Goal: Task Accomplishment & Management: Use online tool/utility

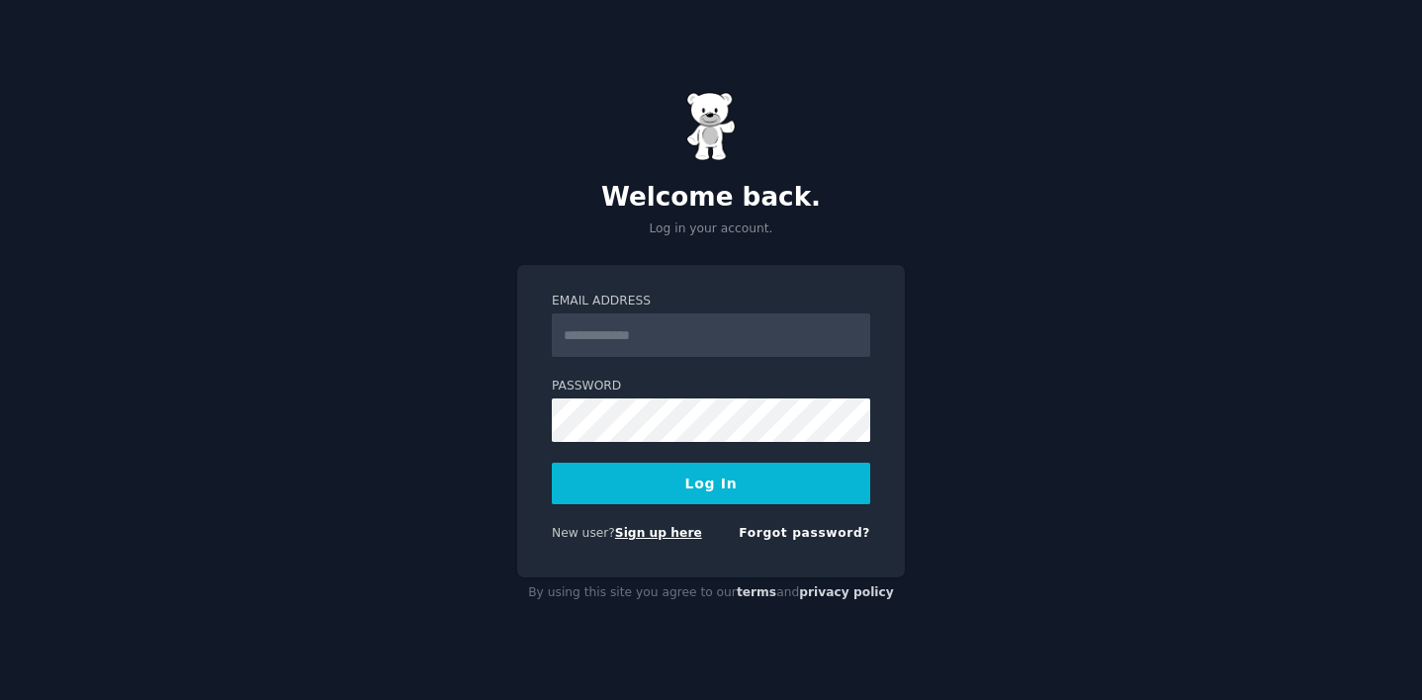
click at [643, 531] on link "Sign up here" at bounding box center [658, 533] width 87 height 14
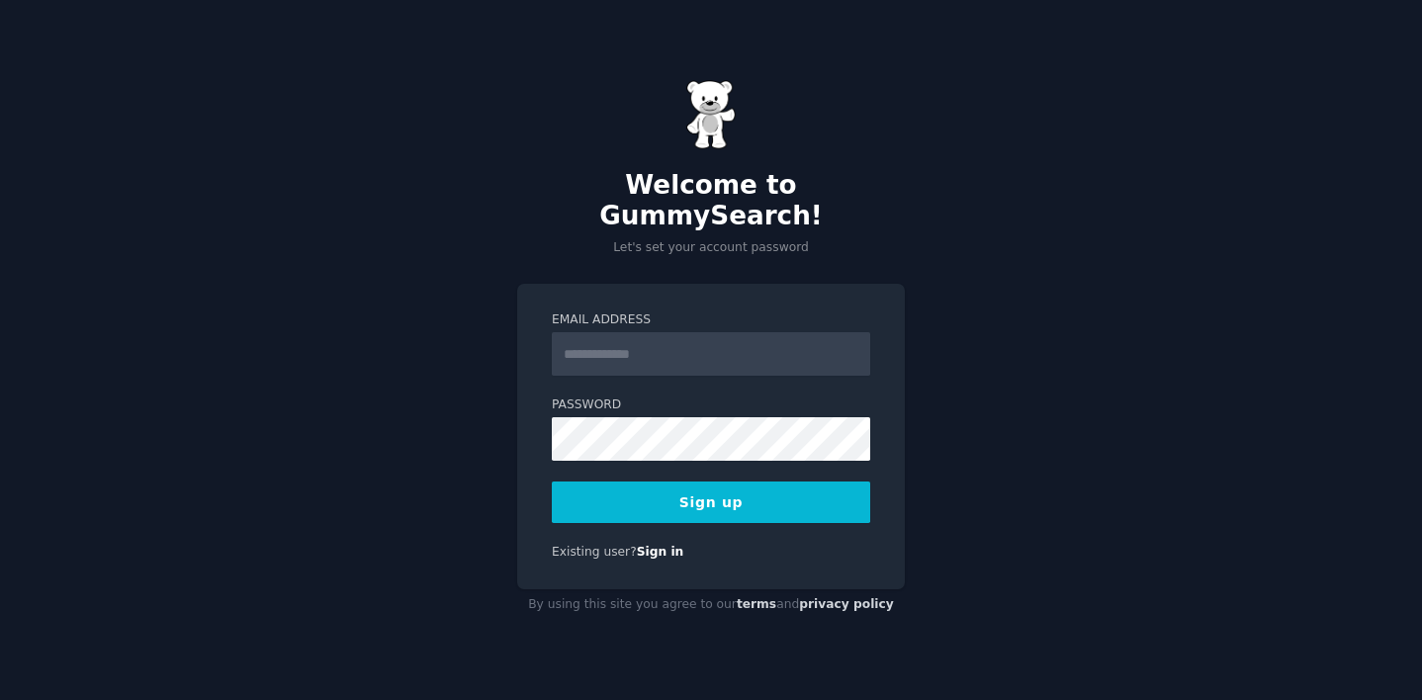
click at [651, 332] on input "Email Address" at bounding box center [711, 354] width 319 height 44
type input "**********"
click at [720, 487] on button "Sign up" at bounding box center [711, 503] width 319 height 42
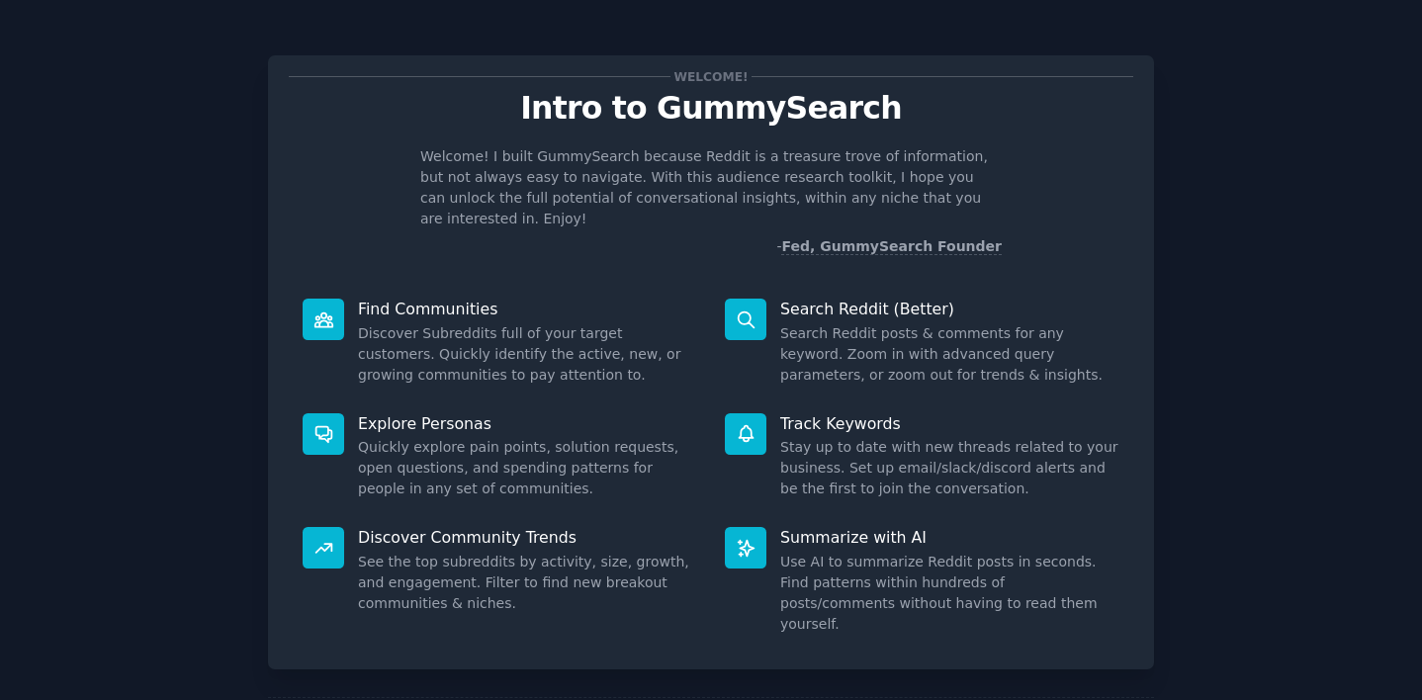
scroll to position [73, 0]
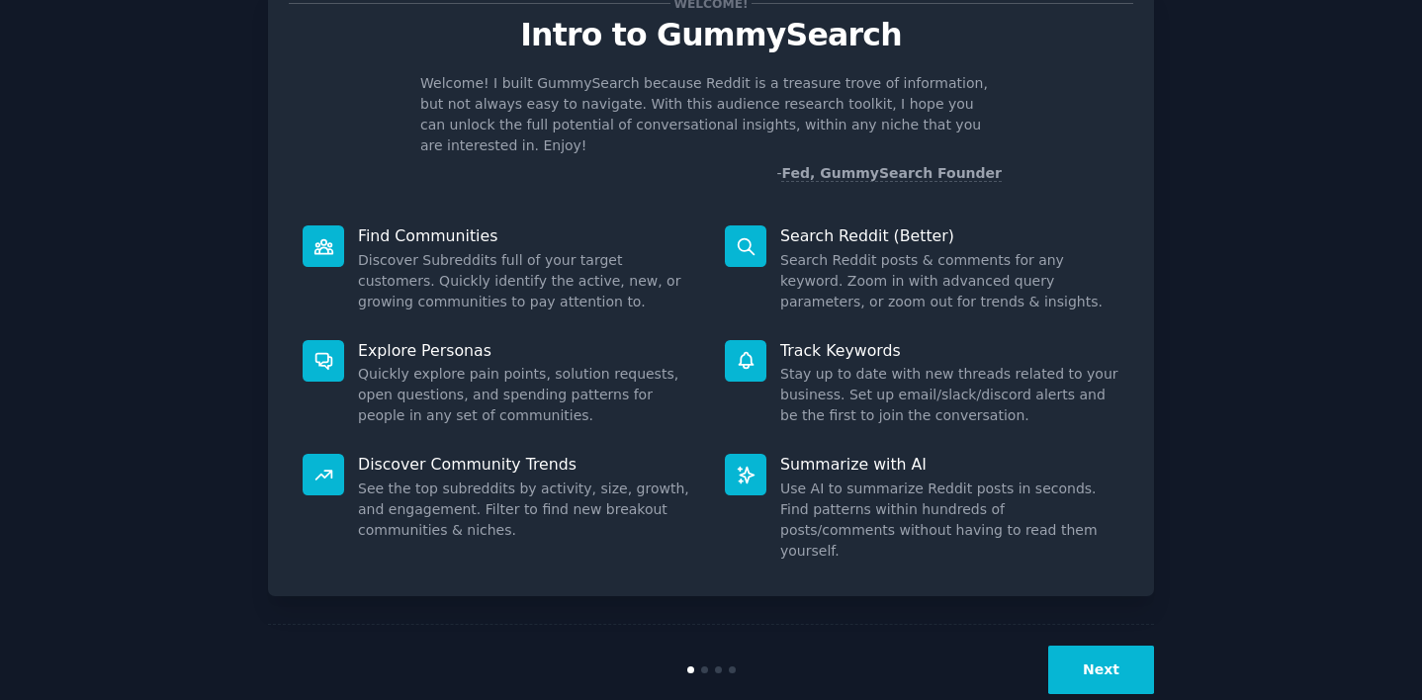
click at [1104, 646] on button "Next" at bounding box center [1102, 670] width 106 height 48
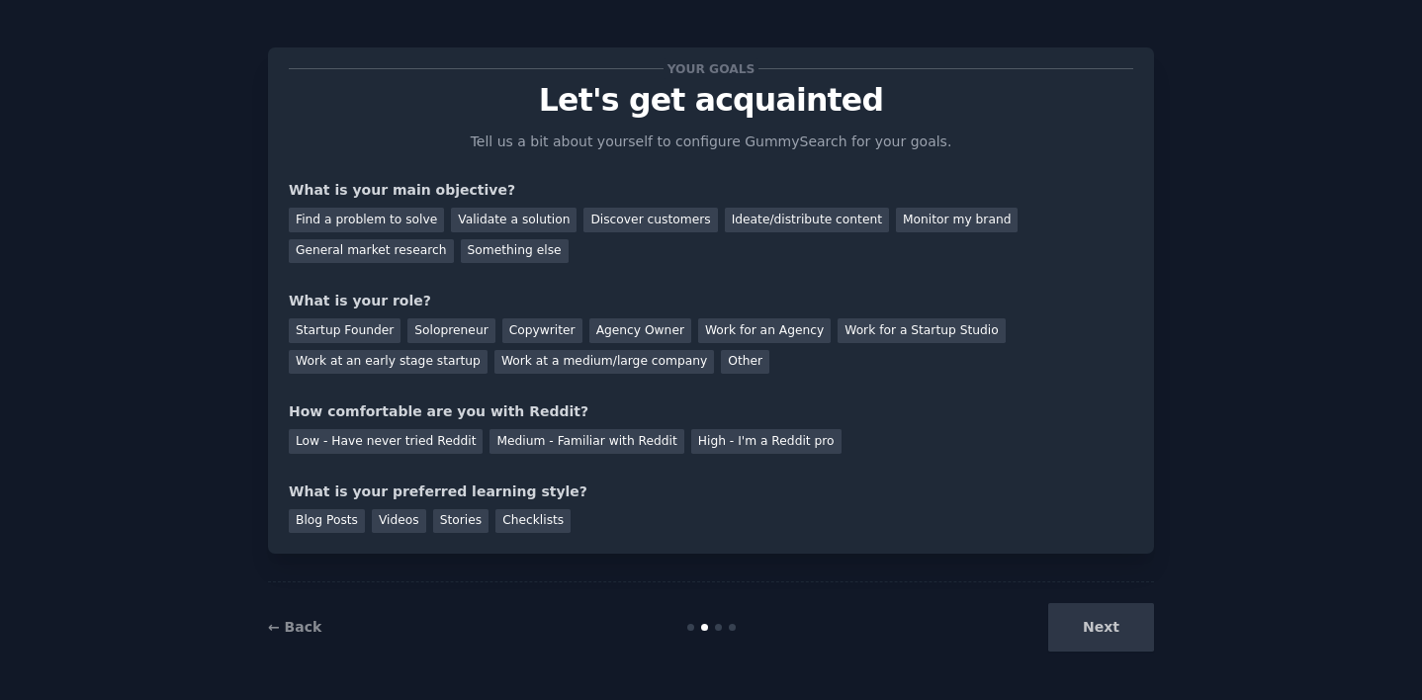
click at [1104, 638] on div "Next" at bounding box center [1007, 627] width 296 height 48
click at [1094, 629] on div "Next" at bounding box center [1007, 627] width 296 height 48
click at [1101, 629] on div "Next" at bounding box center [1007, 627] width 296 height 48
click at [1094, 627] on div "Next" at bounding box center [1007, 627] width 296 height 48
click at [632, 227] on div "Discover customers" at bounding box center [651, 220] width 134 height 25
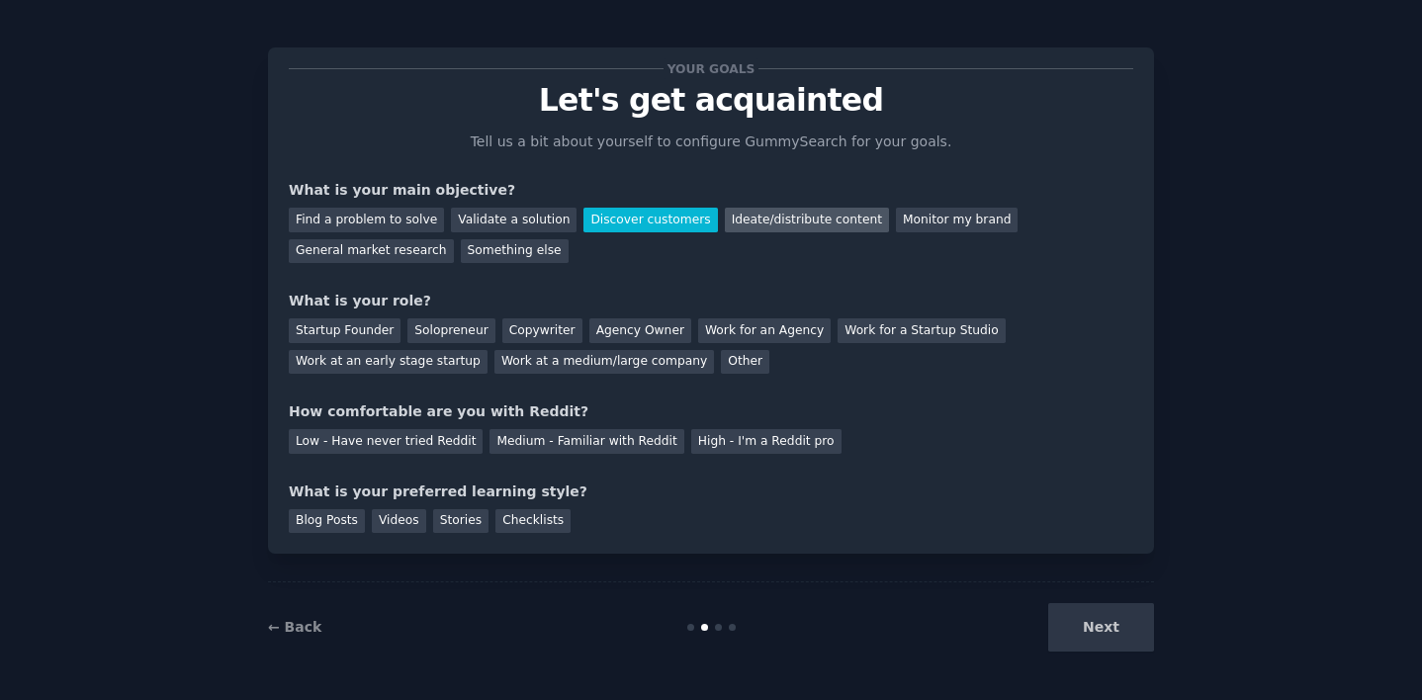
click at [812, 213] on div "Ideate/distribute content" at bounding box center [807, 220] width 164 height 25
click at [627, 213] on div "Discover customers" at bounding box center [651, 220] width 134 height 25
click at [385, 373] on div "Work at an early stage startup" at bounding box center [388, 362] width 199 height 25
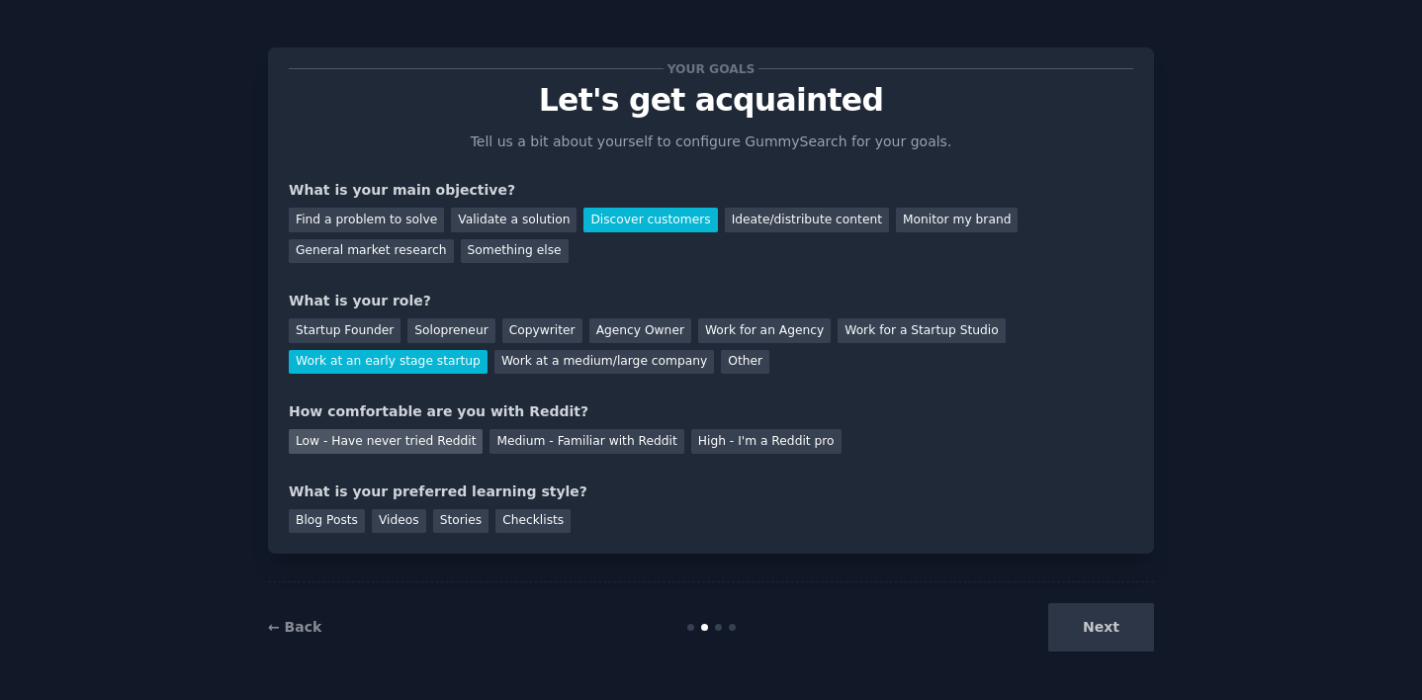
click at [391, 446] on div "Low - Have never tried Reddit" at bounding box center [386, 441] width 194 height 25
click at [519, 527] on div "Checklists" at bounding box center [533, 521] width 75 height 25
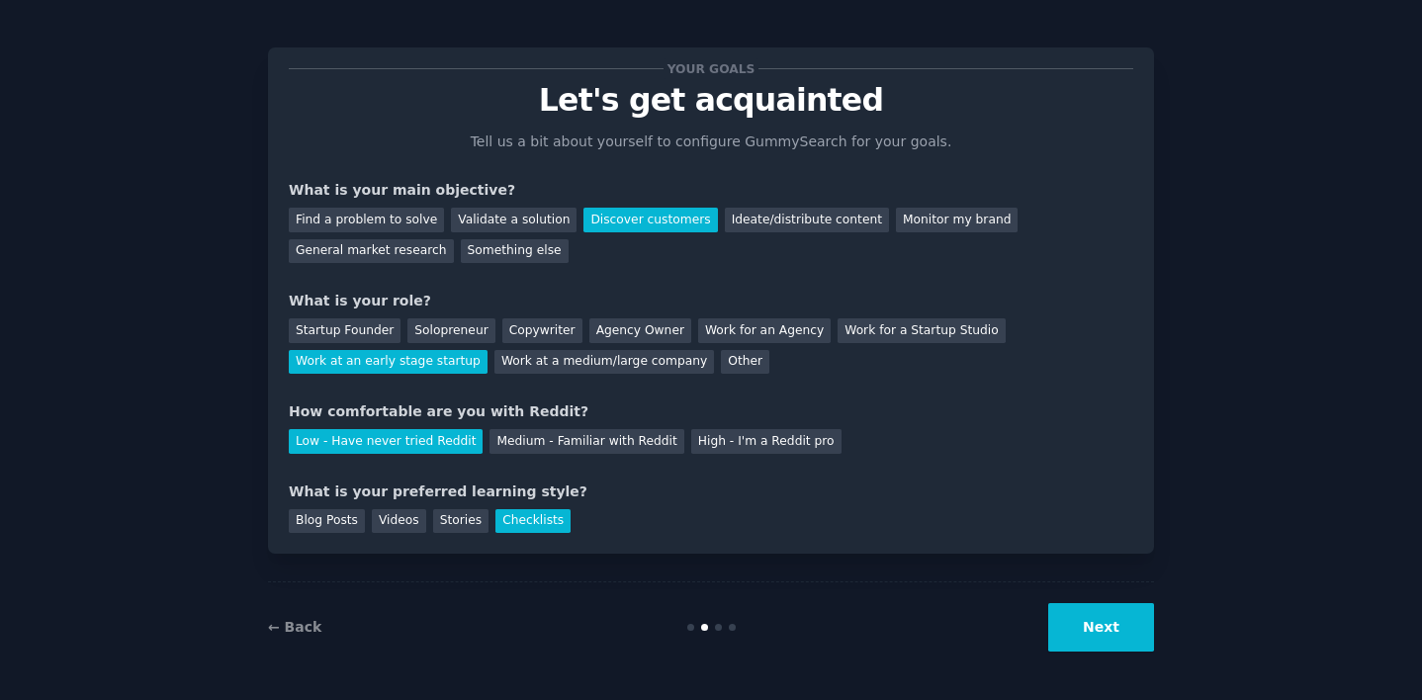
click at [1093, 619] on button "Next" at bounding box center [1102, 627] width 106 height 48
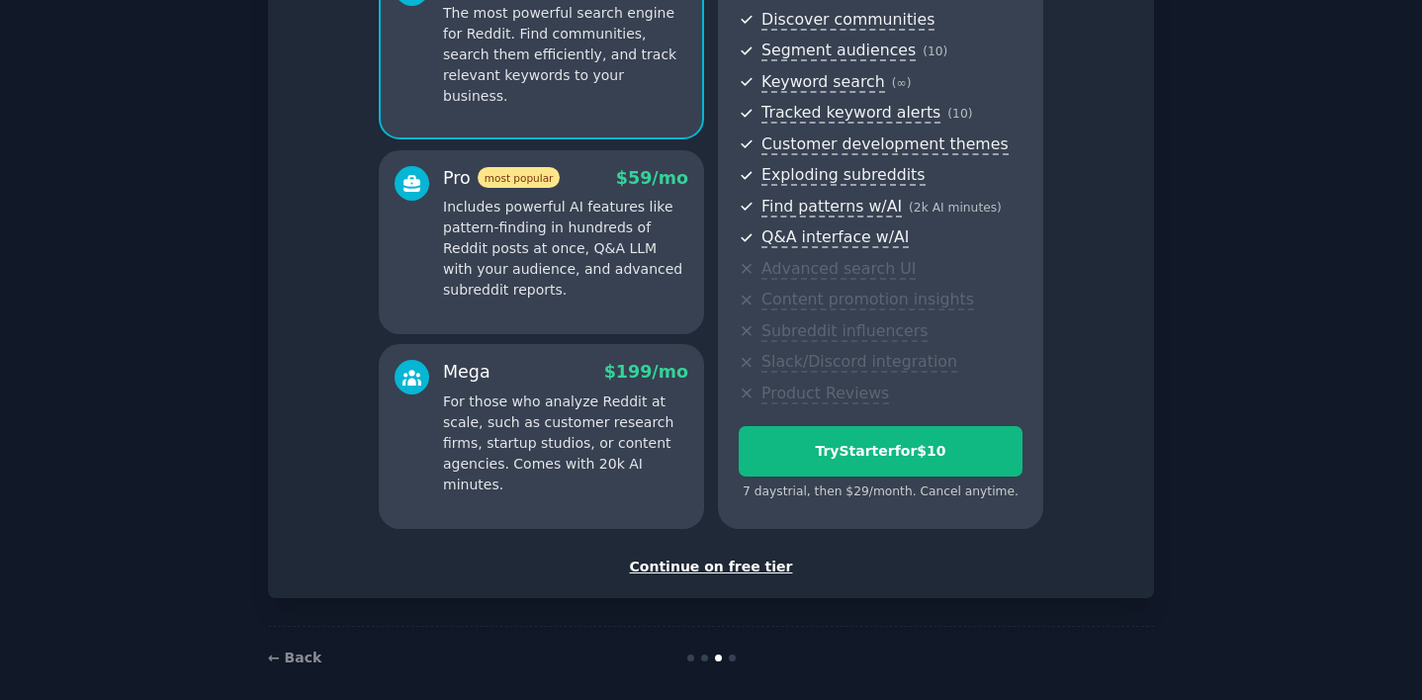
scroll to position [237, 0]
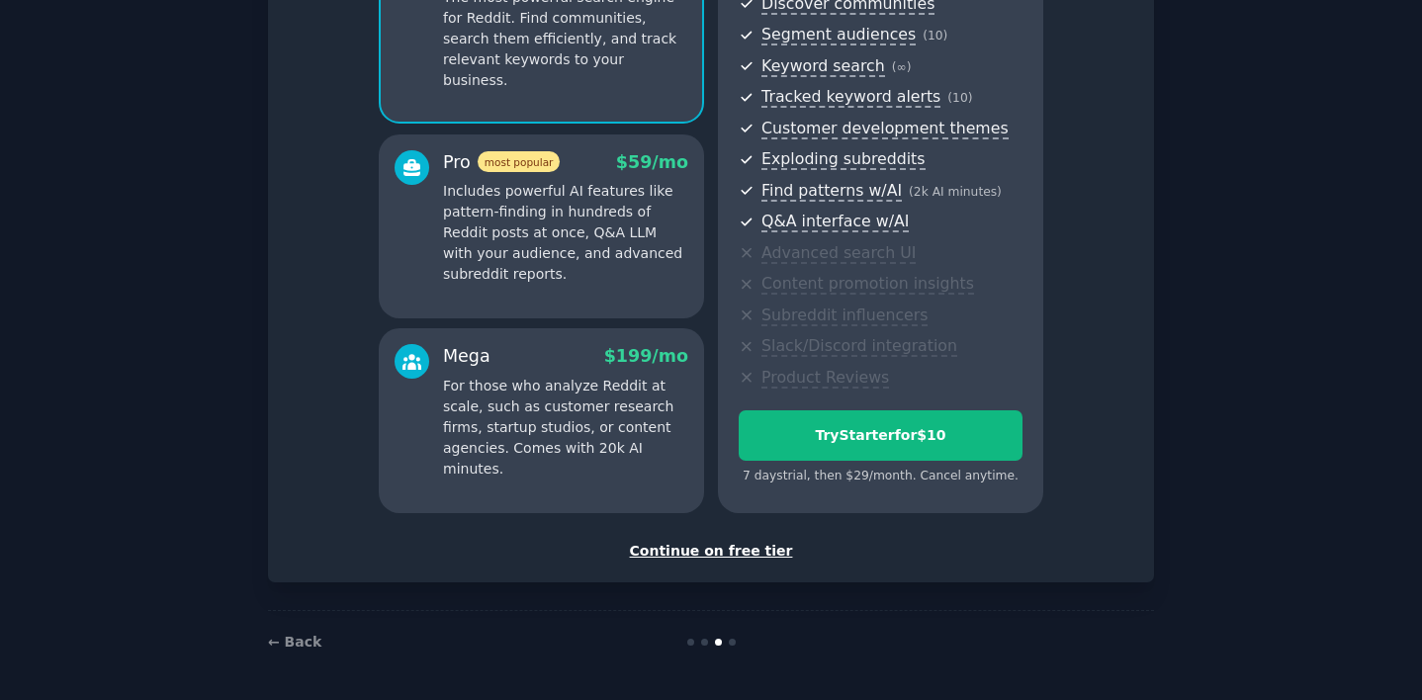
click at [714, 553] on div "Continue on free tier" at bounding box center [711, 551] width 845 height 21
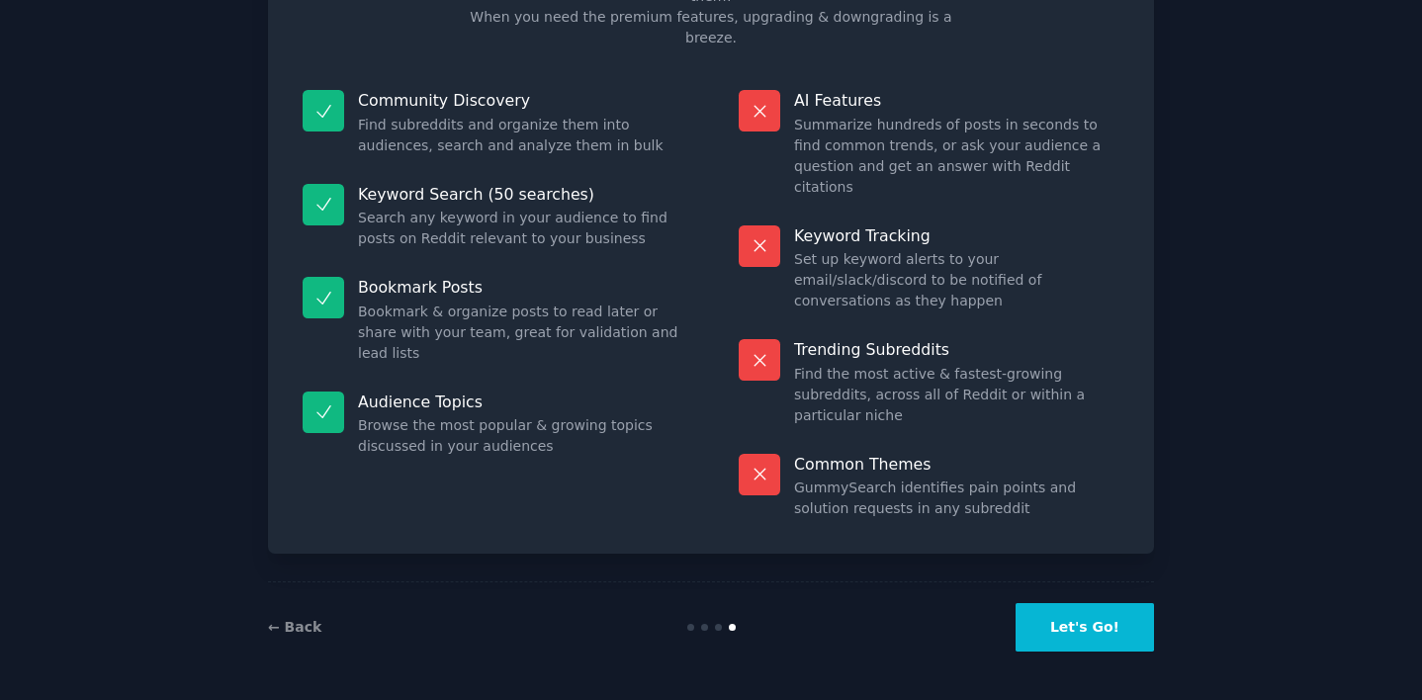
scroll to position [70, 0]
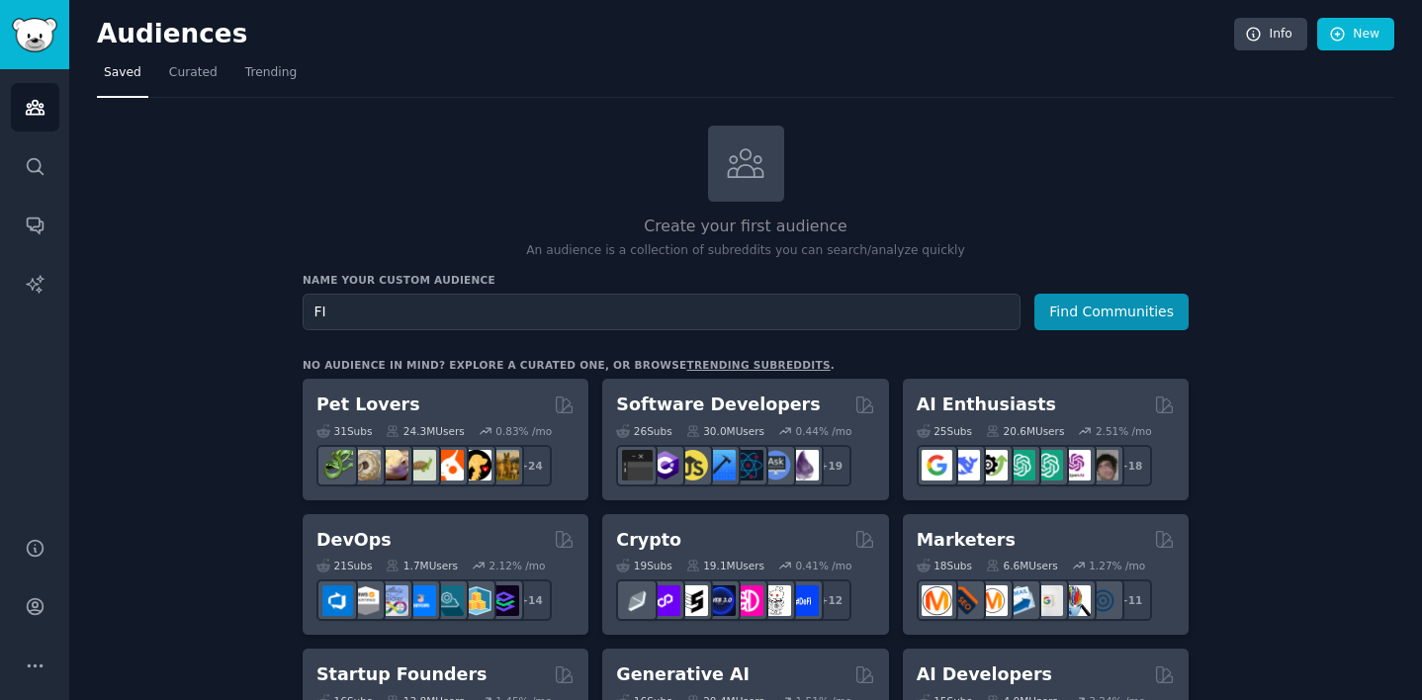
type input "F"
click at [1035, 294] on button "Find Communities" at bounding box center [1112, 312] width 154 height 37
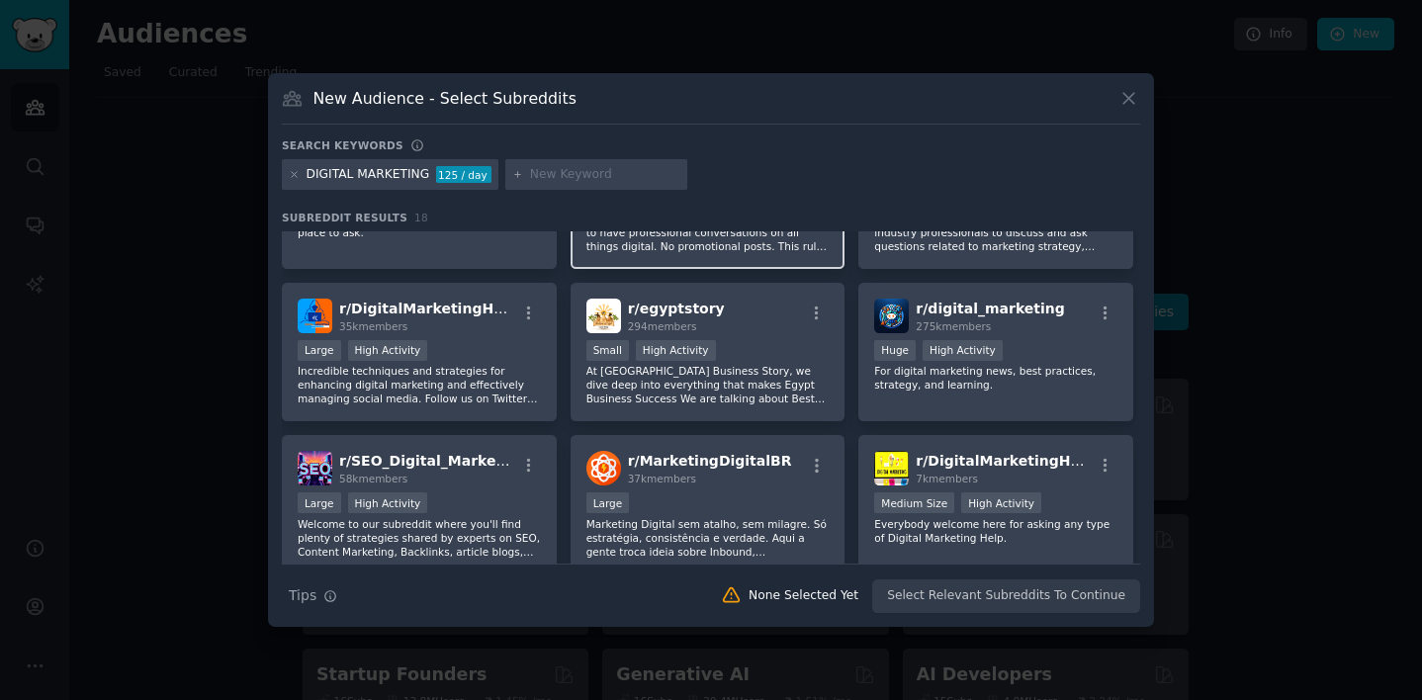
scroll to position [106, 0]
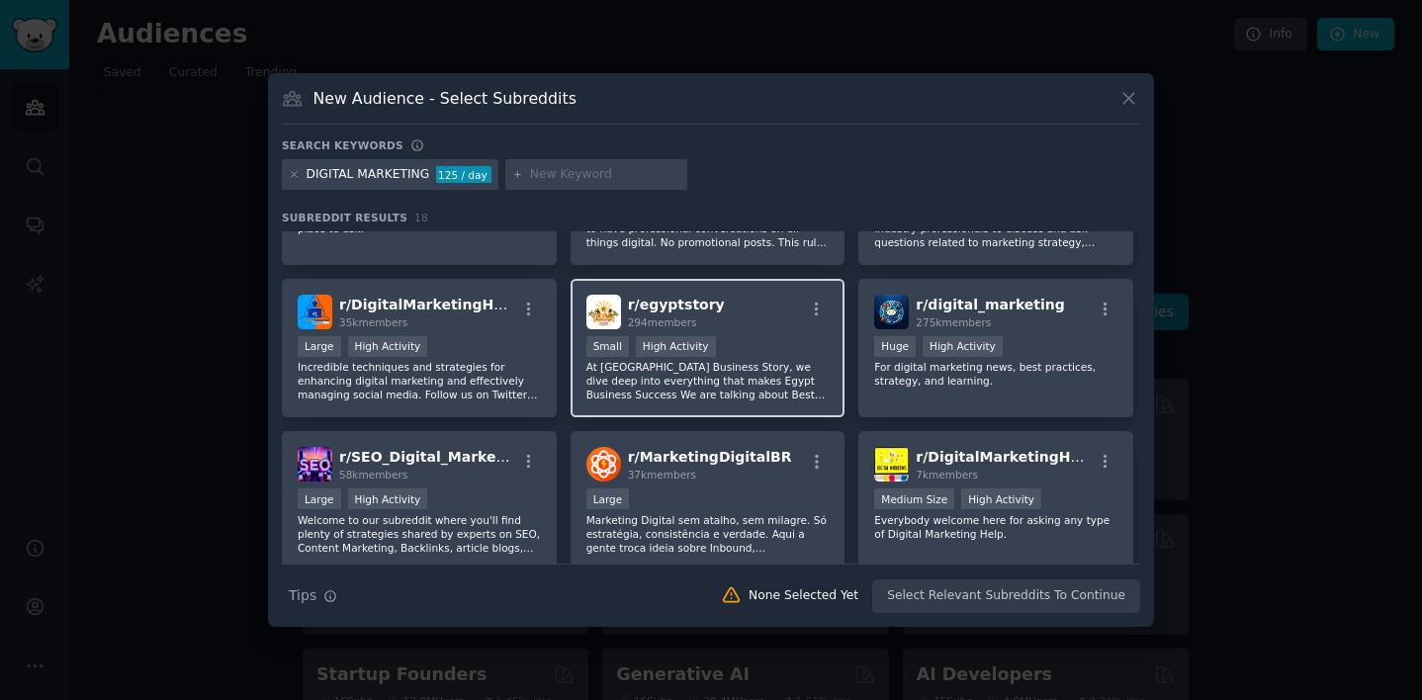
click at [749, 339] on div "Small High Activity" at bounding box center [708, 348] width 243 height 25
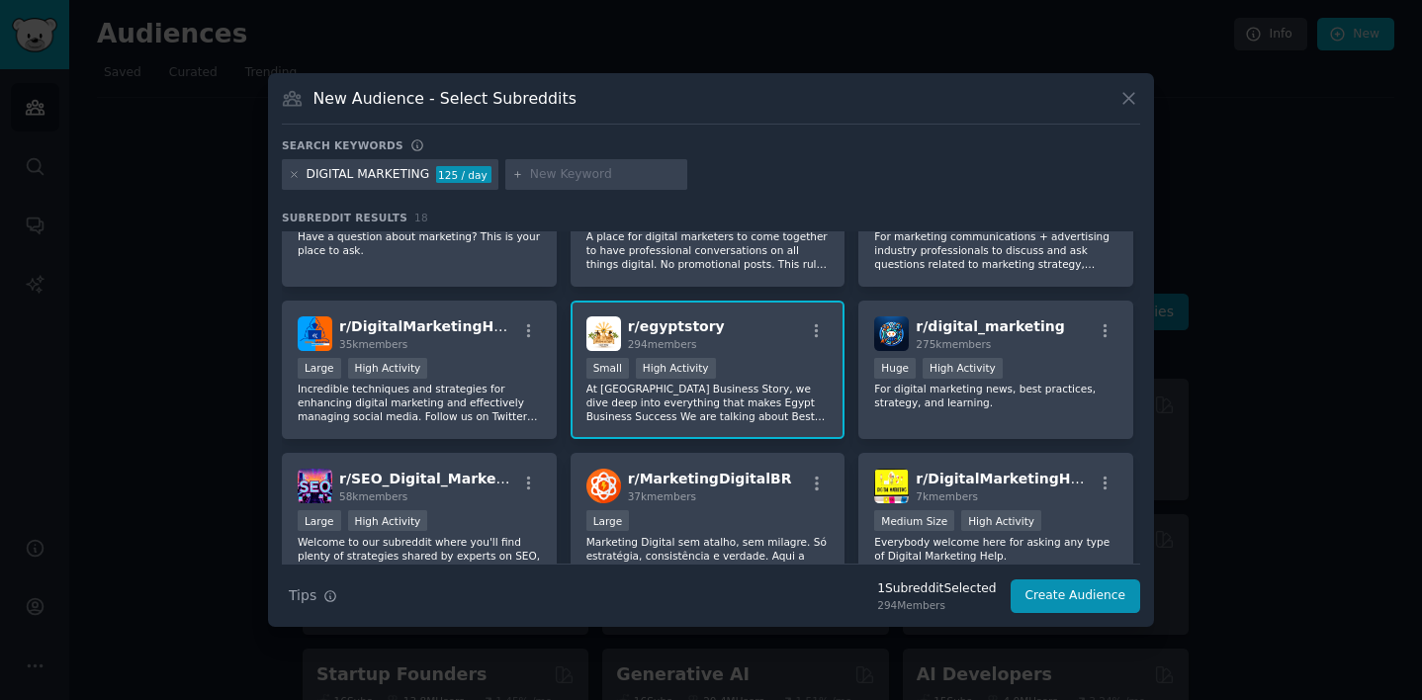
scroll to position [0, 0]
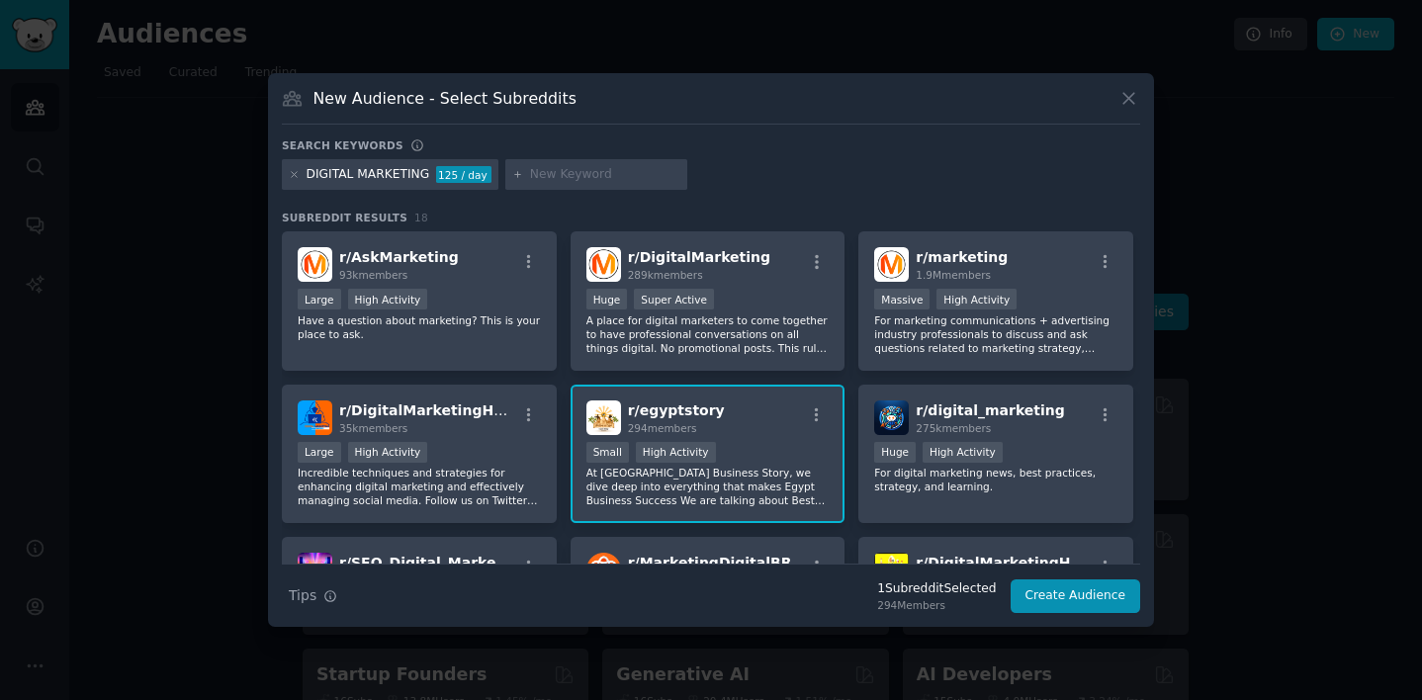
click at [1111, 101] on div "New Audience - Select Subreddits" at bounding box center [711, 106] width 859 height 38
click at [1124, 99] on icon at bounding box center [1129, 98] width 21 height 21
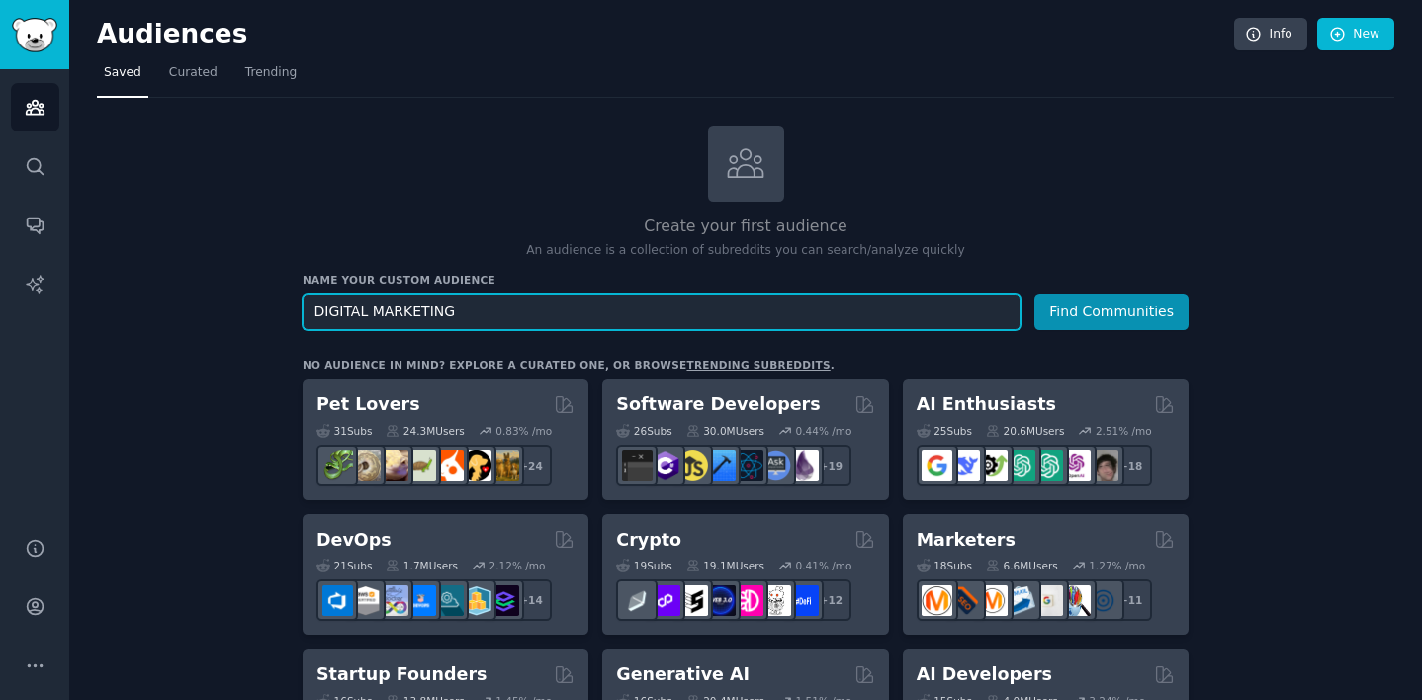
click at [582, 294] on input "DIGITAL MARKETING" at bounding box center [662, 312] width 718 height 37
click at [662, 312] on input "STERLING SILVER" at bounding box center [662, 312] width 718 height 37
type input "STERLING SILVER"
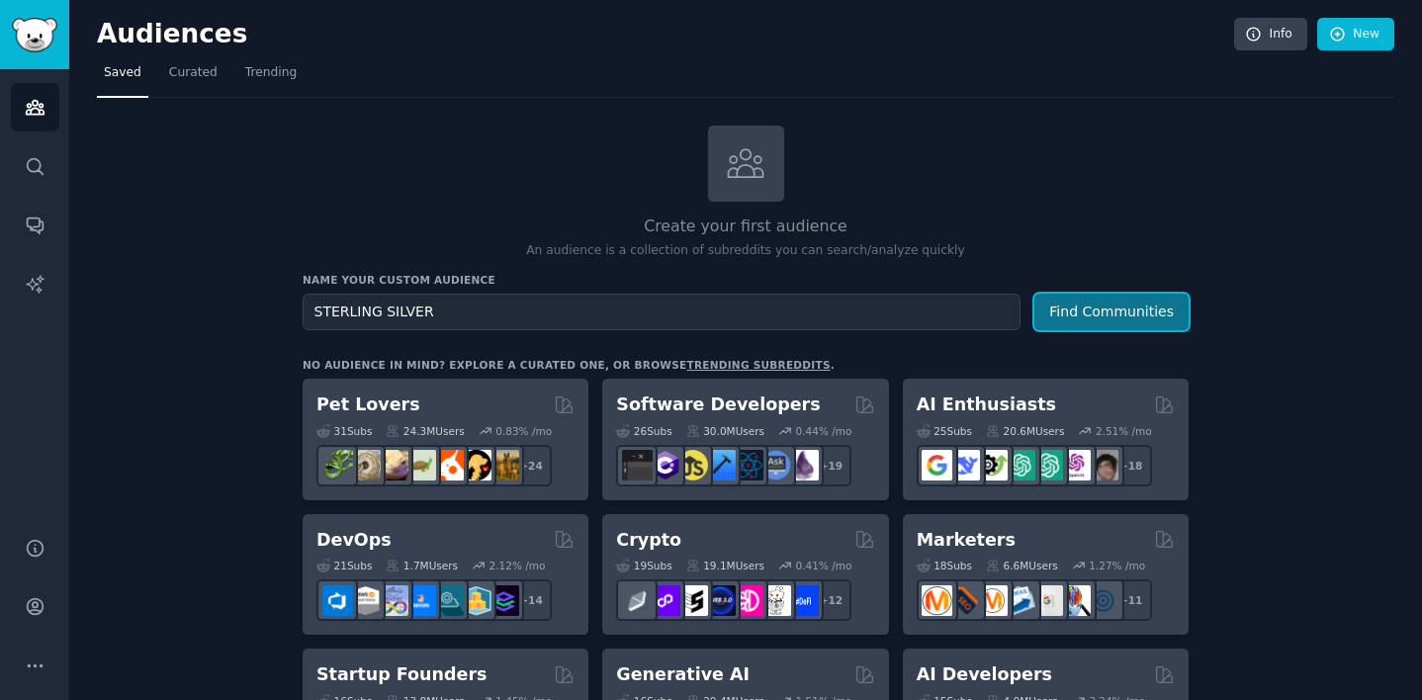
click at [1125, 312] on button "Find Communities" at bounding box center [1112, 312] width 154 height 37
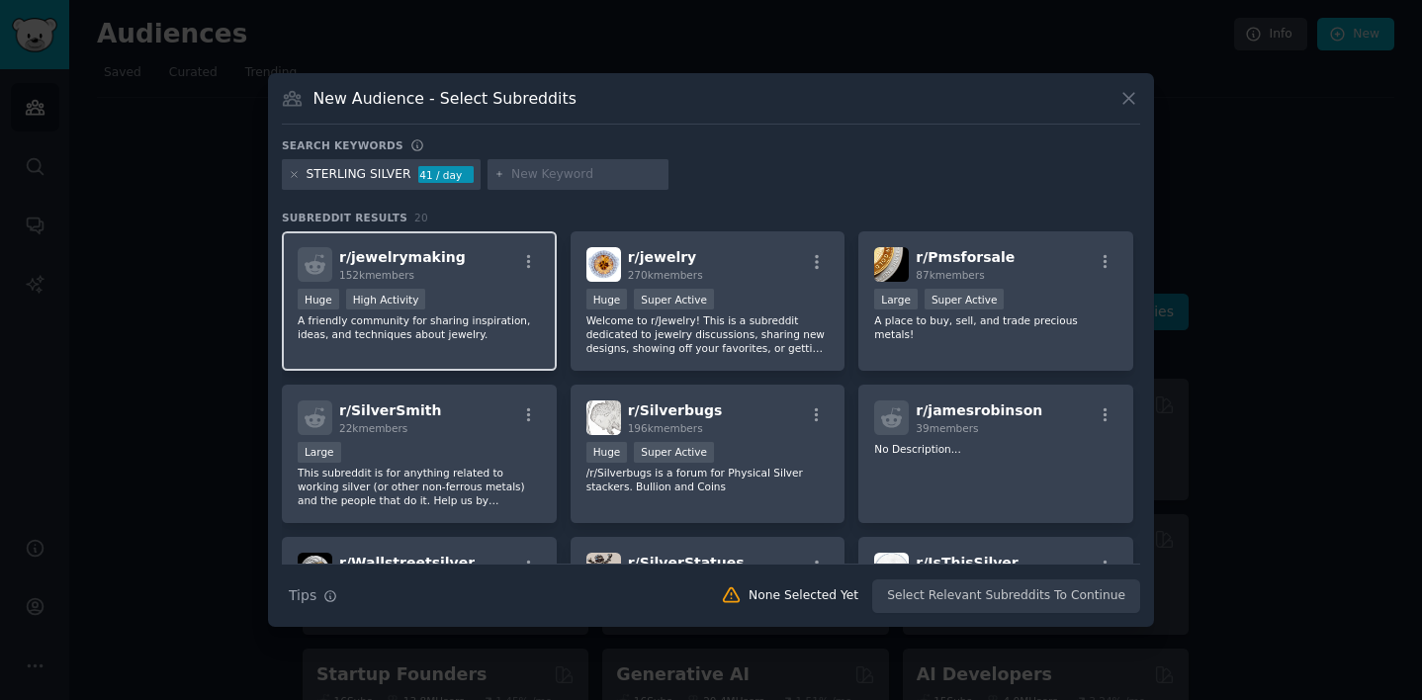
click at [506, 317] on p "A friendly community for sharing inspiration, ideas, and techniques about jewel…" at bounding box center [419, 328] width 243 height 28
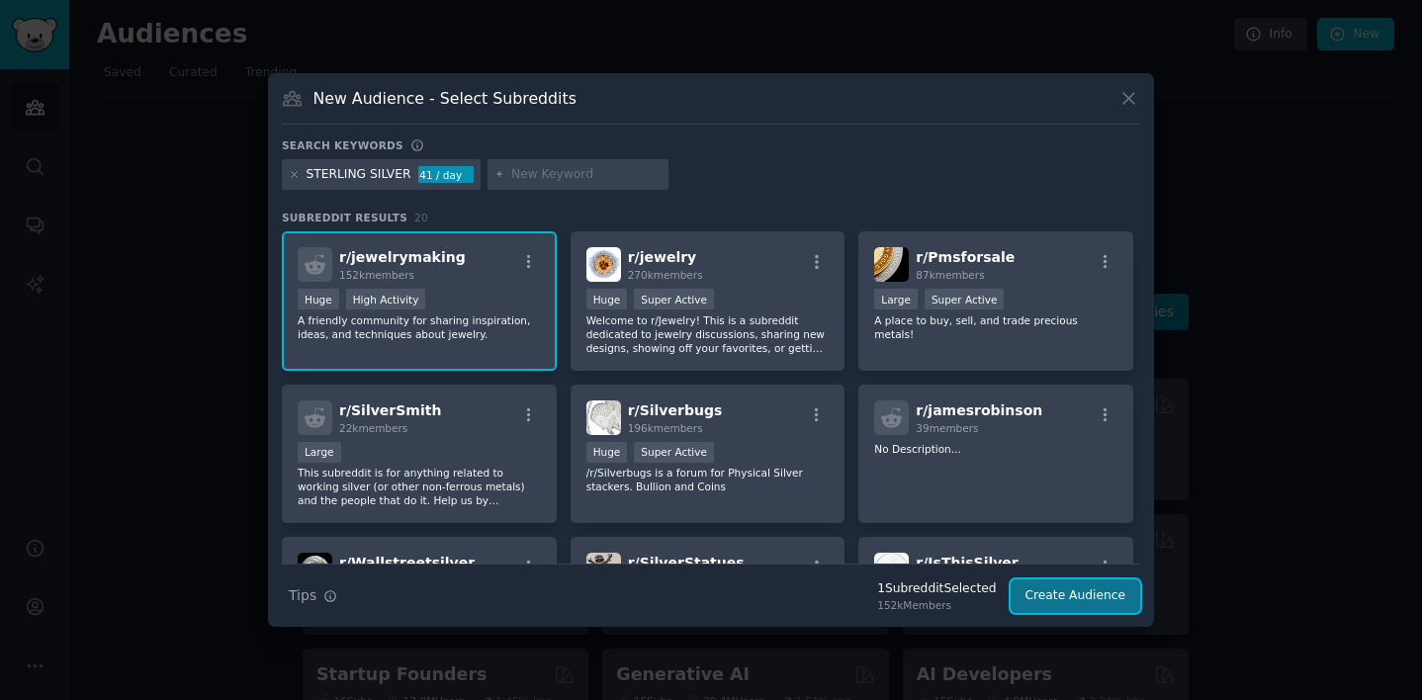
click at [1049, 599] on button "Create Audience" at bounding box center [1076, 597] width 131 height 34
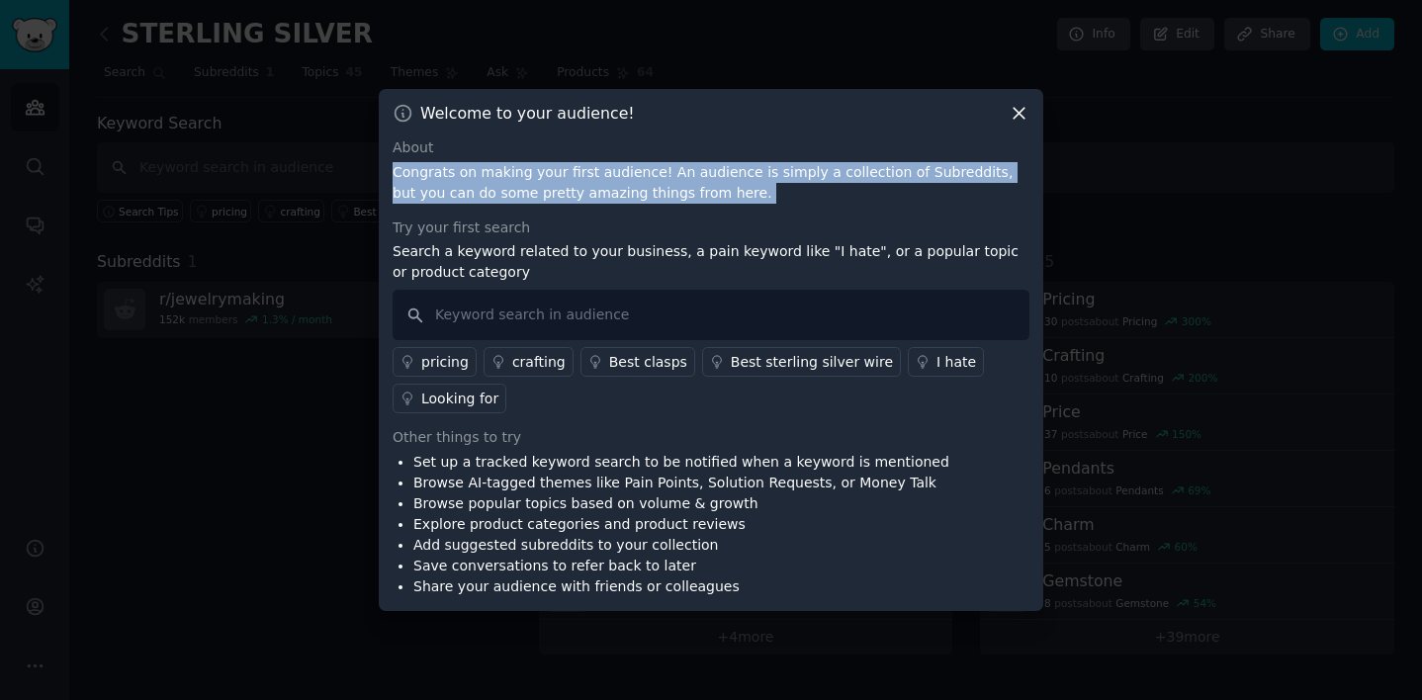
drag, startPoint x: 393, startPoint y: 176, endPoint x: 683, endPoint y: 204, distance: 291.2
click at [685, 204] on div "About Congrats on making your first audience! An audience is simply a collectio…" at bounding box center [711, 367] width 637 height 460
click at [683, 204] on div "About Congrats on making your first audience! An audience is simply a collectio…" at bounding box center [711, 367] width 637 height 460
drag, startPoint x: 643, startPoint y: 168, endPoint x: 933, endPoint y: 212, distance: 293.1
click at [933, 212] on div "About Congrats on making your first audience! An audience is simply a collectio…" at bounding box center [711, 367] width 637 height 460
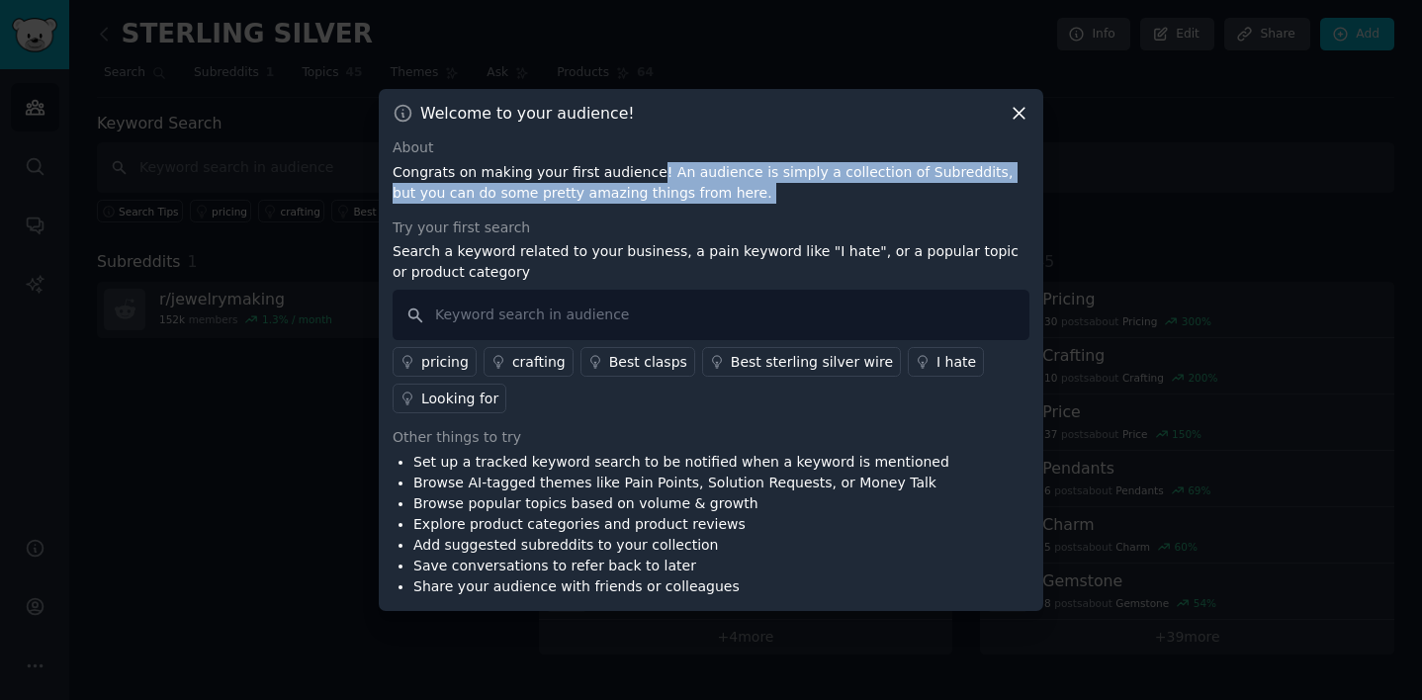
click at [931, 212] on div "About Congrats on making your first audience! An audience is simply a collectio…" at bounding box center [711, 367] width 637 height 460
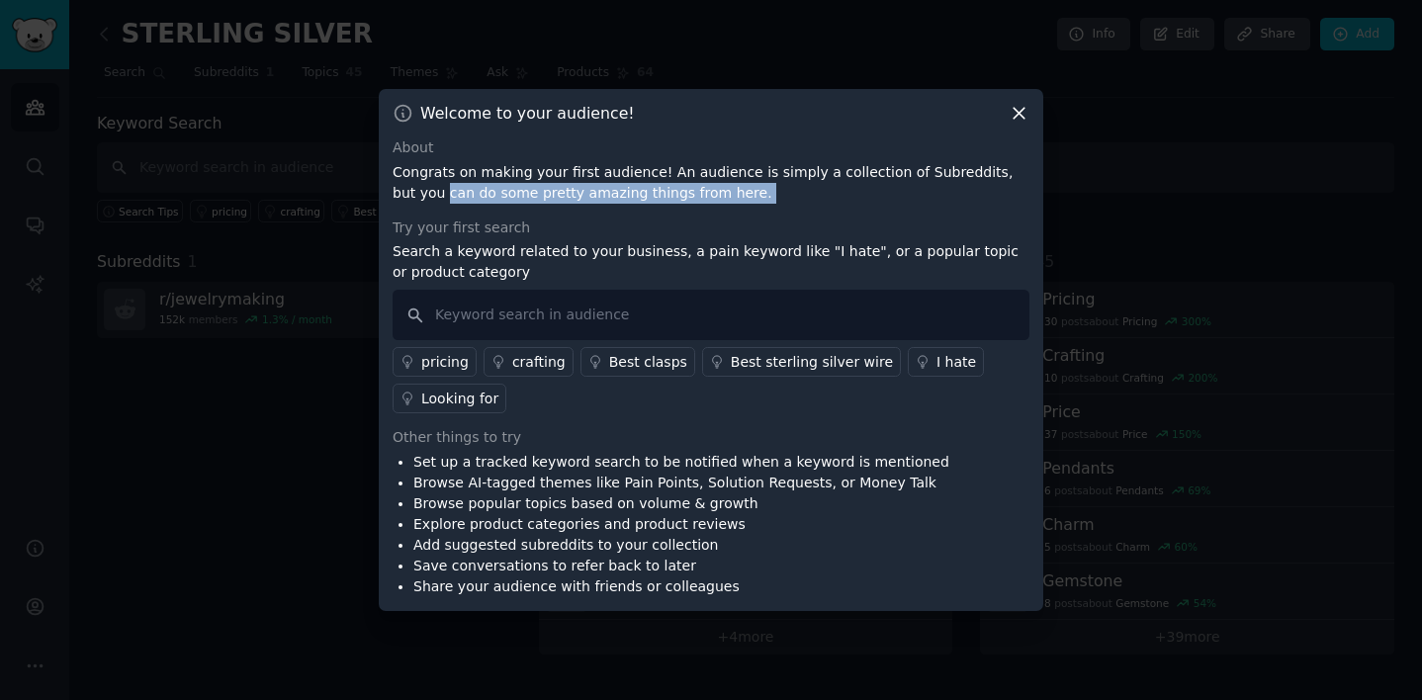
drag, startPoint x: 395, startPoint y: 195, endPoint x: 740, endPoint y: 206, distance: 345.4
click at [740, 206] on div "About Congrats on making your first audience! An audience is simply a collectio…" at bounding box center [711, 367] width 637 height 460
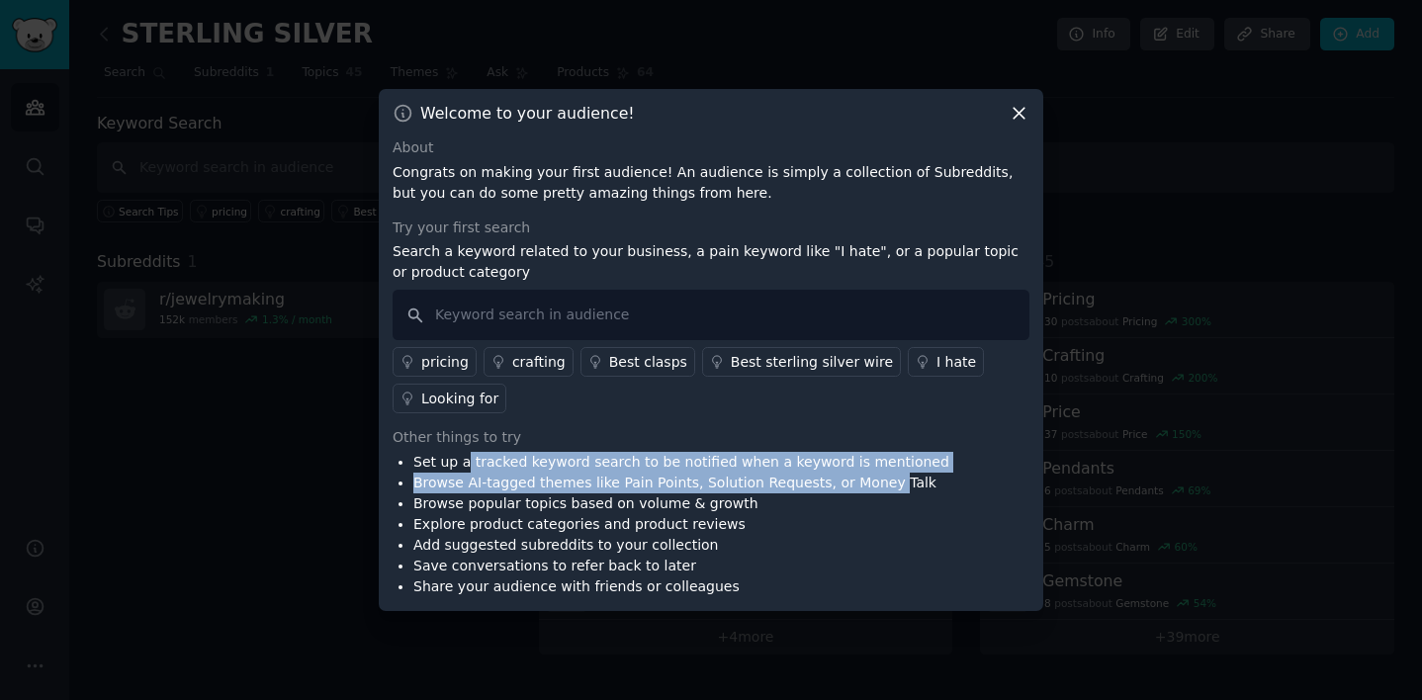
drag, startPoint x: 465, startPoint y: 462, endPoint x: 879, endPoint y: 485, distance: 415.1
click at [879, 485] on ul "Set up a tracked keyword search to be notified when a keyword is mentioned Brow…" at bounding box center [671, 524] width 557 height 145
click at [879, 485] on li "Browse AI-tagged themes like Pain Points, Solution Requests, or Money Talk" at bounding box center [681, 483] width 536 height 21
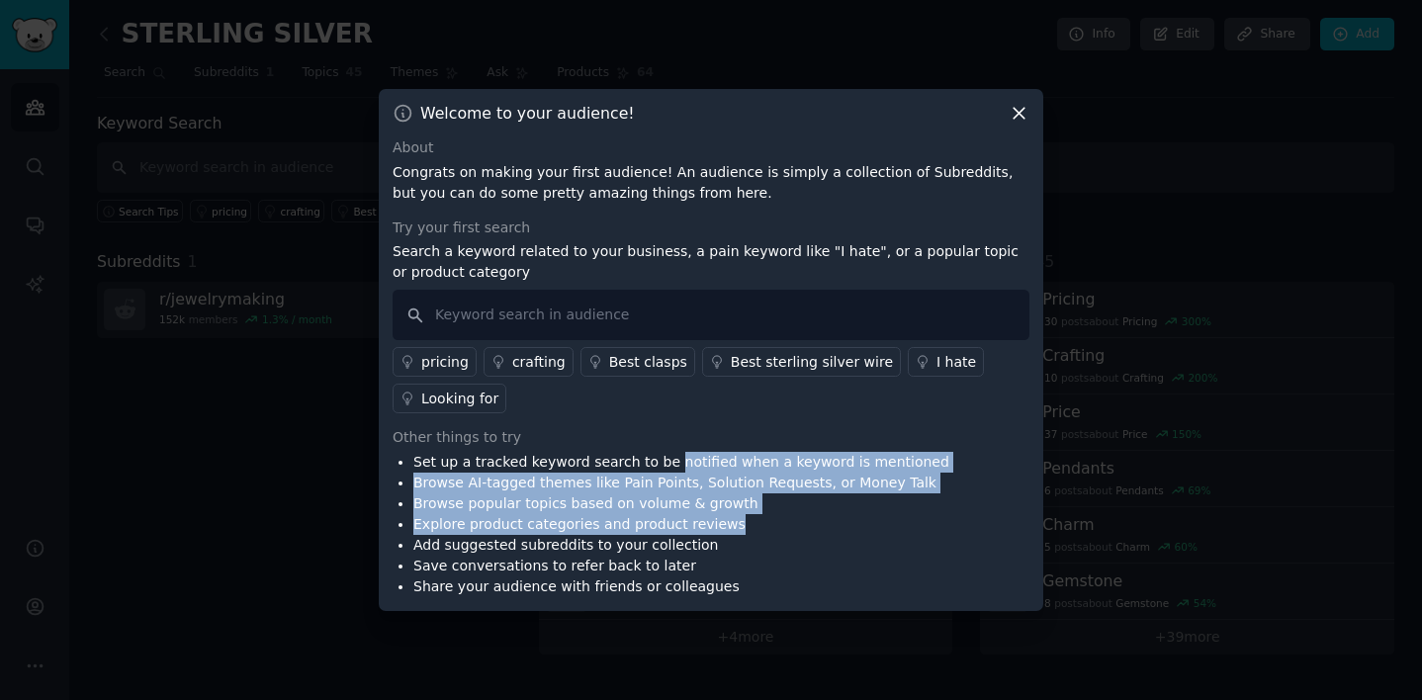
drag, startPoint x: 665, startPoint y: 462, endPoint x: 938, endPoint y: 518, distance: 278.8
click at [940, 518] on div "Set up a tracked keyword search to be notified when a keyword is mentioned Brow…" at bounding box center [711, 524] width 637 height 145
click at [938, 518] on div "Set up a tracked keyword search to be notified when a keyword is mentioned Brow…" at bounding box center [711, 524] width 637 height 145
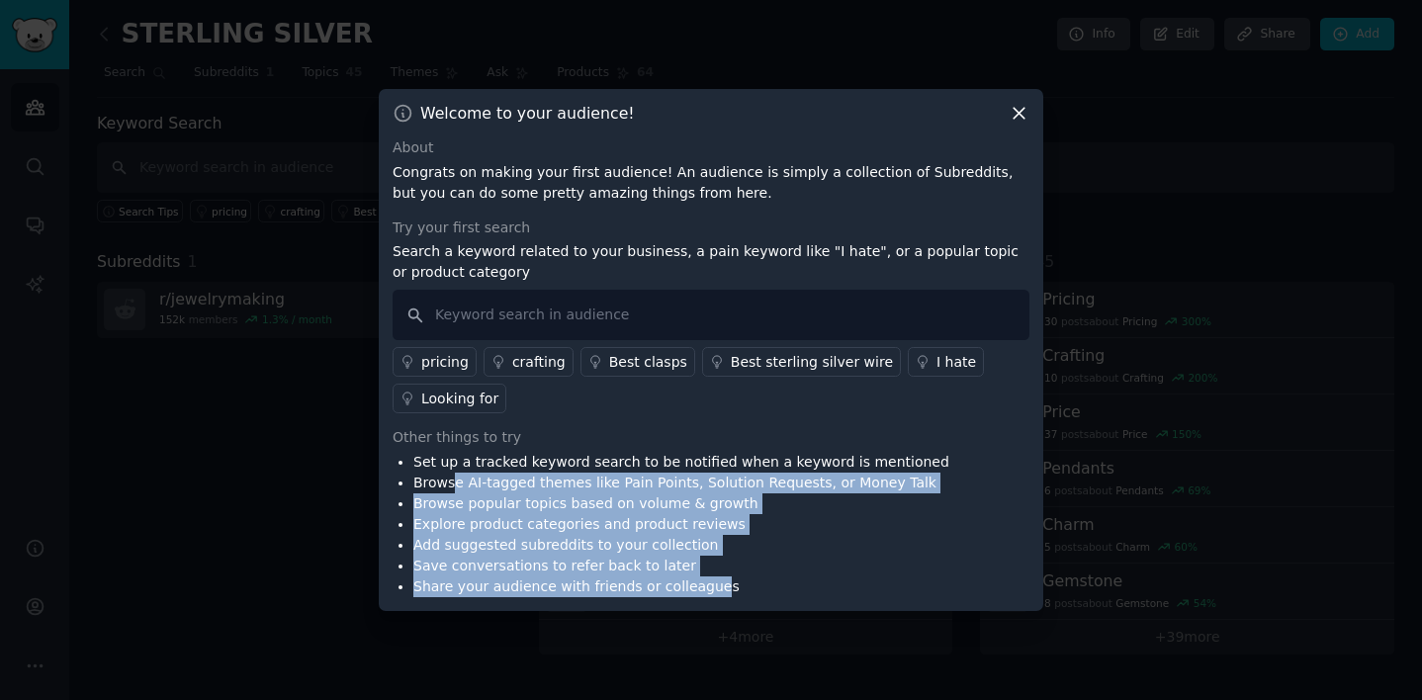
drag, startPoint x: 454, startPoint y: 486, endPoint x: 702, endPoint y: 593, distance: 270.3
click at [702, 593] on ul "Set up a tracked keyword search to be notified when a keyword is mentioned Brow…" at bounding box center [671, 524] width 557 height 145
click at [702, 593] on li "Share your audience with friends or colleagues" at bounding box center [681, 587] width 536 height 21
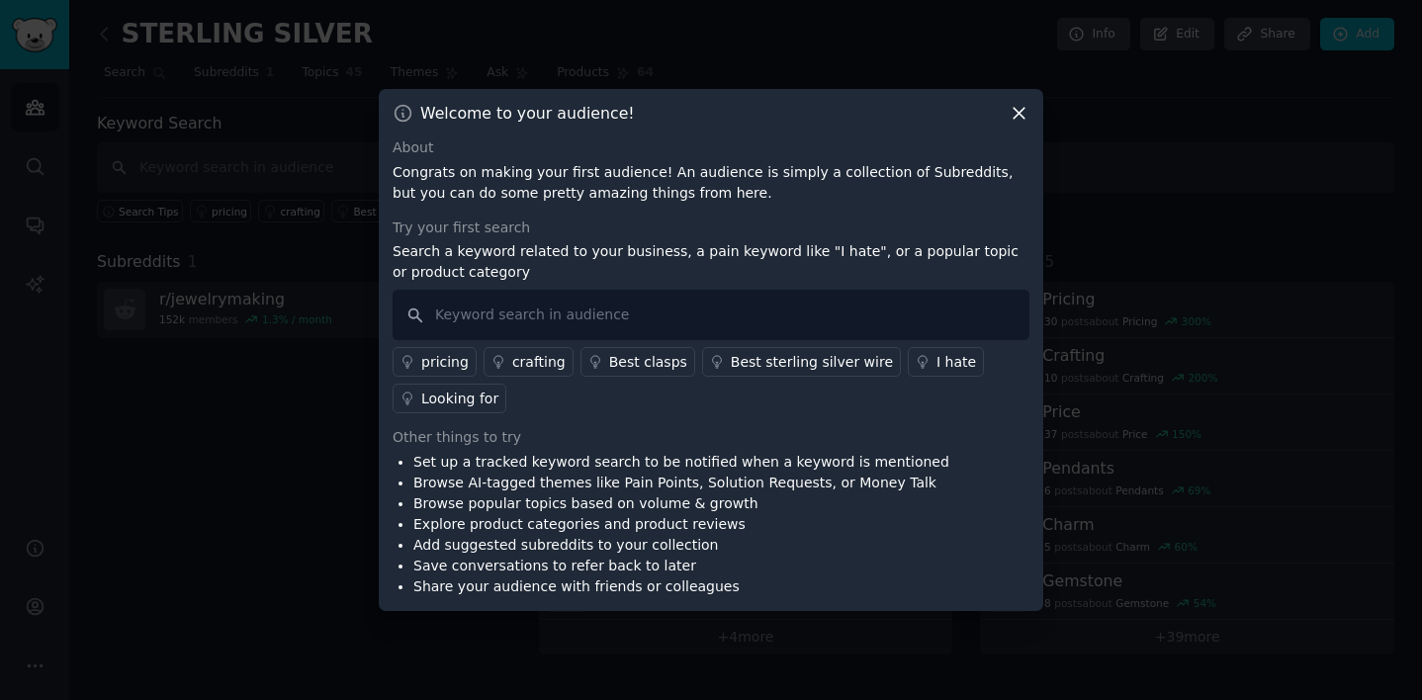
click at [1019, 122] on icon at bounding box center [1019, 113] width 21 height 21
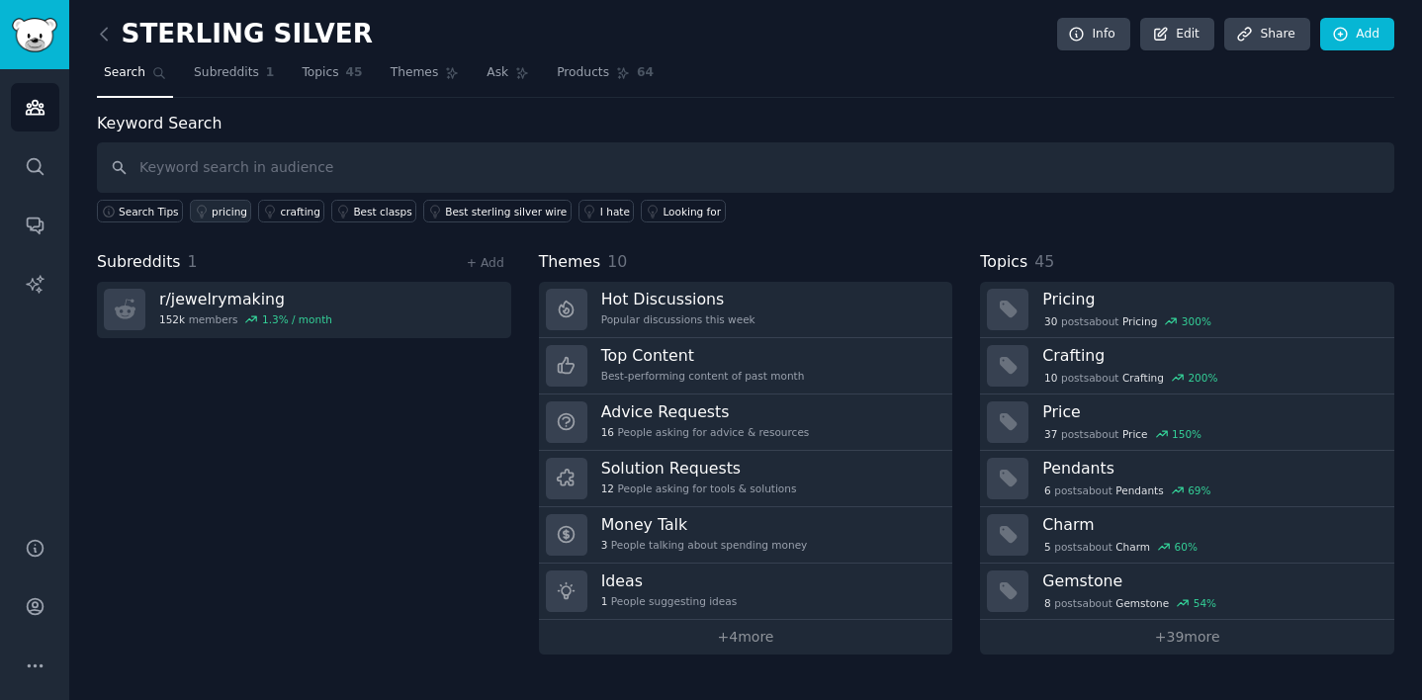
click at [225, 208] on div "pricing" at bounding box center [230, 212] width 36 height 14
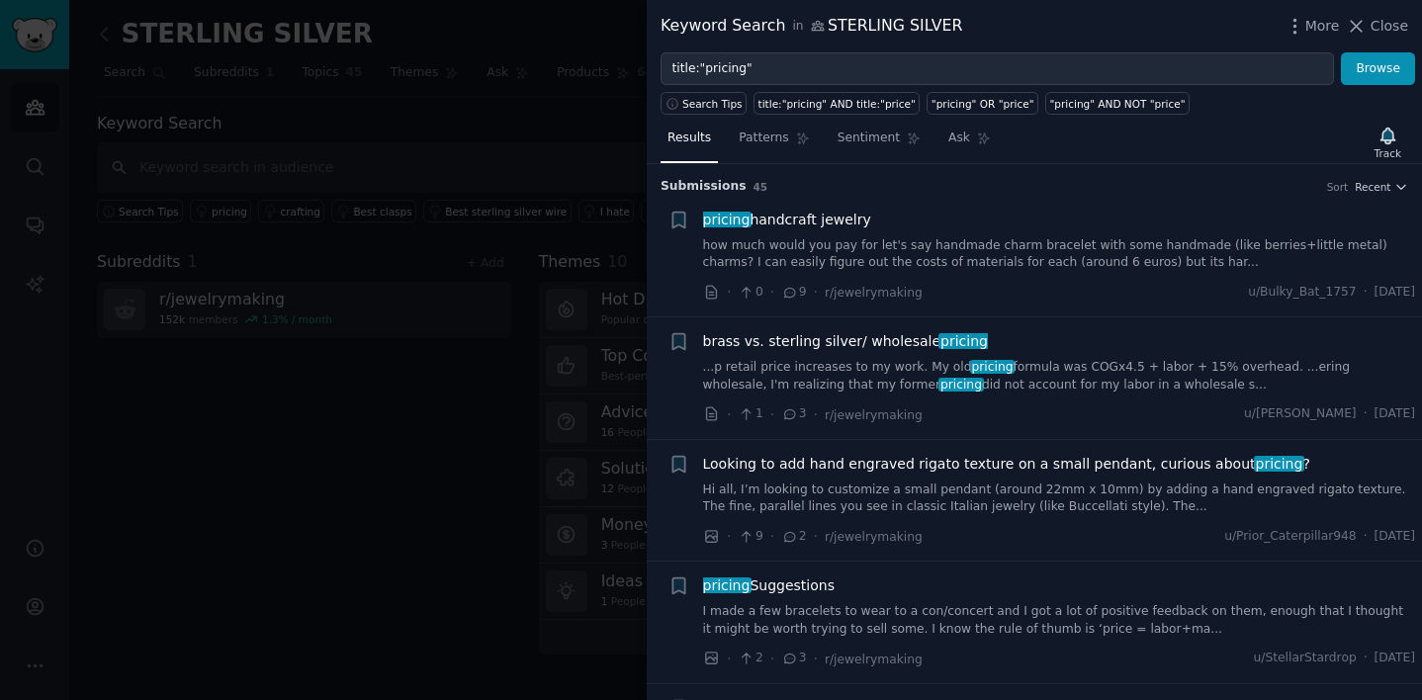
click at [1043, 260] on link "how much would you pay for let's say handmade charm bracelet with some handmade…" at bounding box center [1059, 254] width 713 height 35
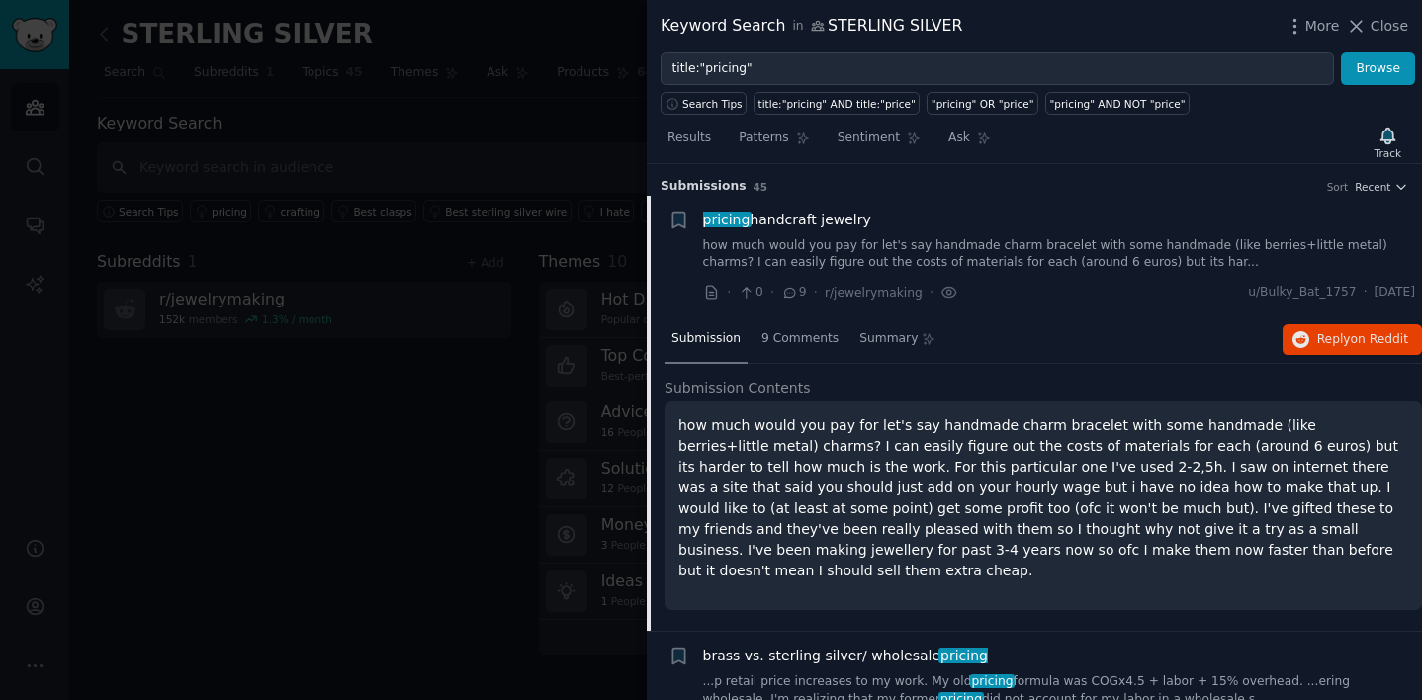
scroll to position [31, 0]
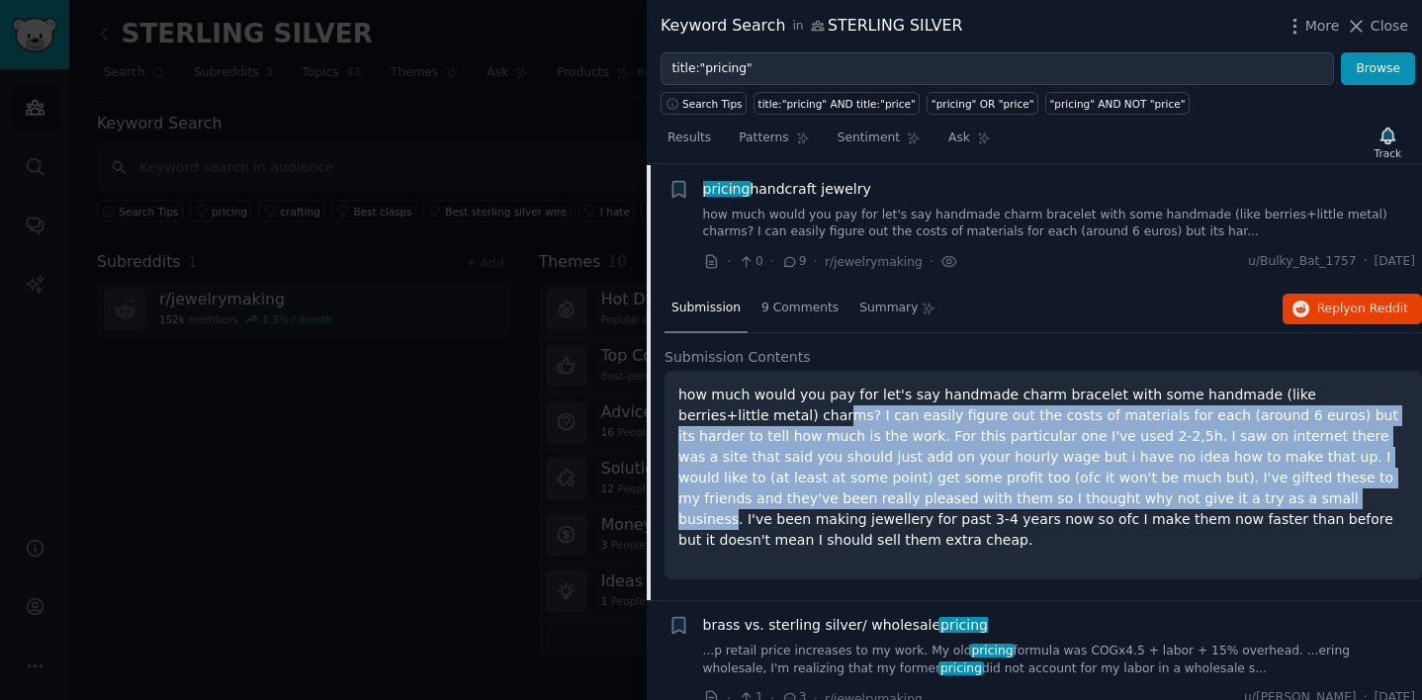
drag, startPoint x: 707, startPoint y: 408, endPoint x: 983, endPoint y: 489, distance: 287.7
click at [983, 489] on p "how much would you pay for let's say handmade charm bracelet with some handmade…" at bounding box center [1044, 468] width 730 height 166
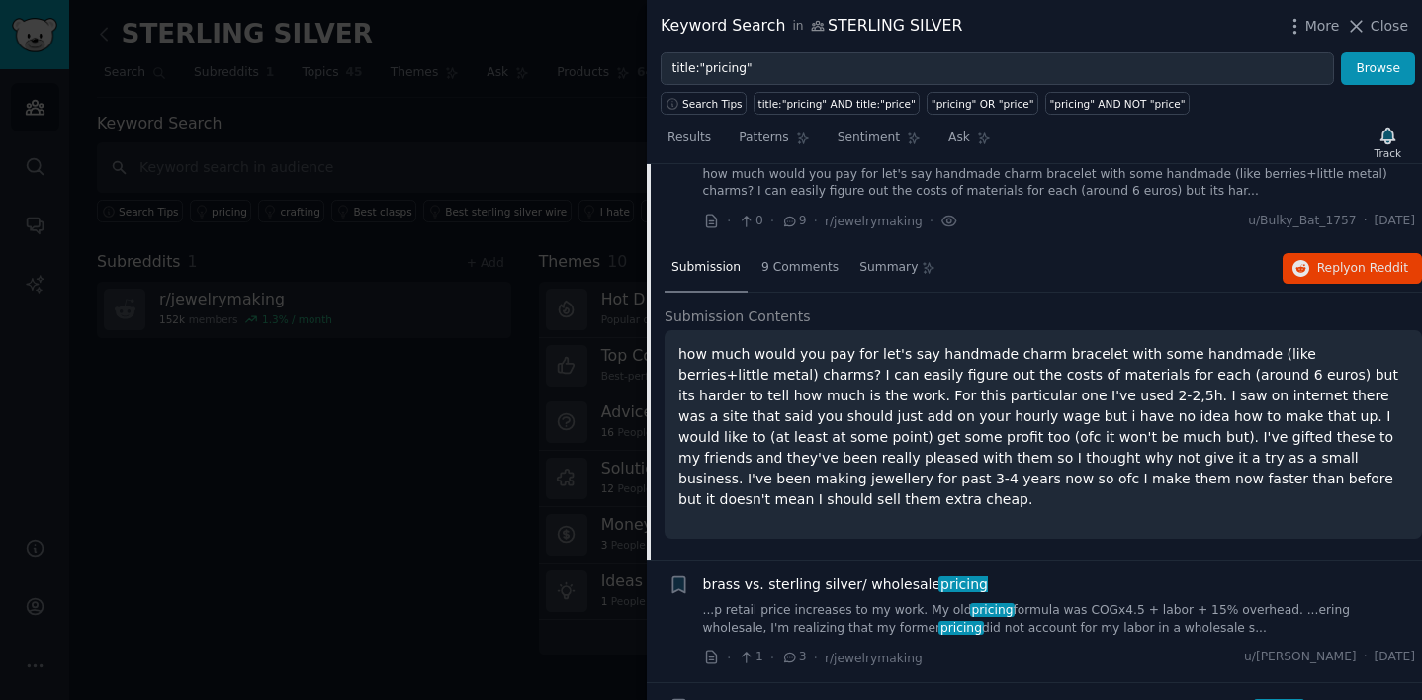
scroll to position [70, 0]
click at [810, 265] on span "9 Comments" at bounding box center [800, 269] width 77 height 18
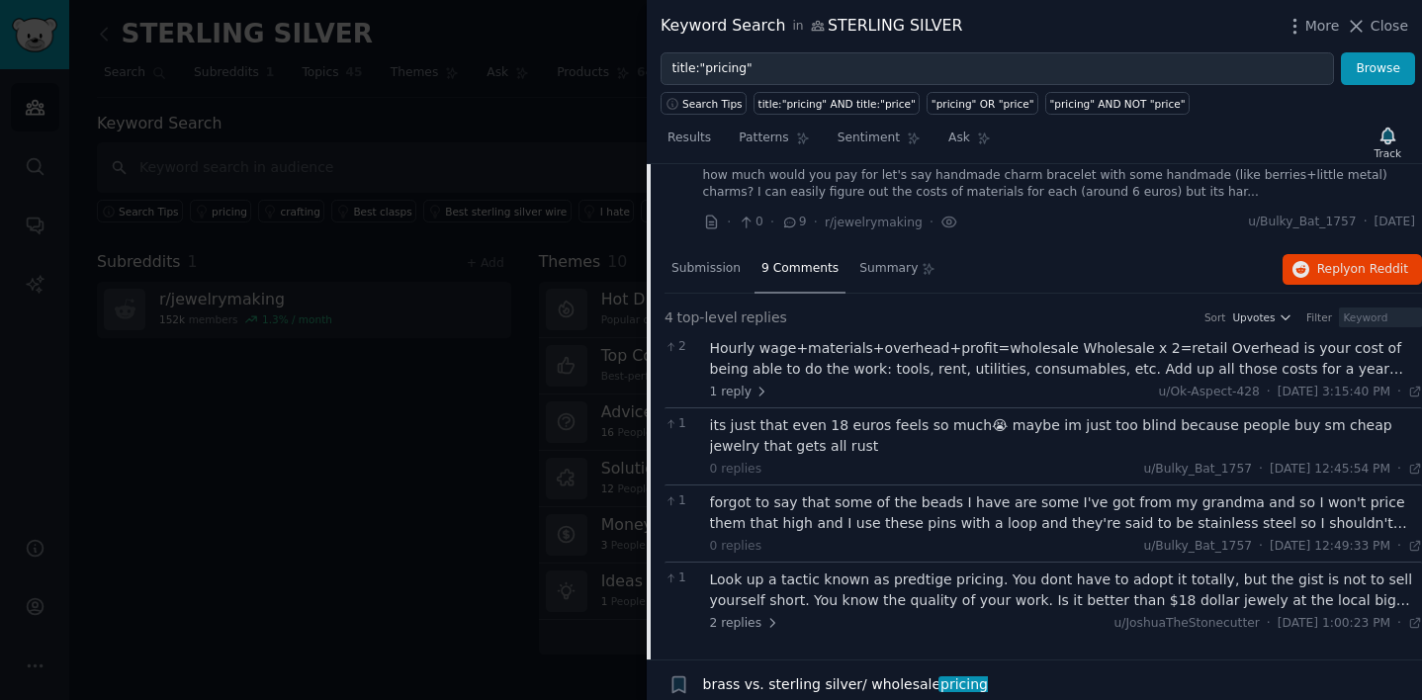
click at [1258, 373] on div "Hourly wage+materials+overhead+profit=wholesale Wholesale x 2=retail Overhead i…" at bounding box center [1066, 359] width 713 height 42
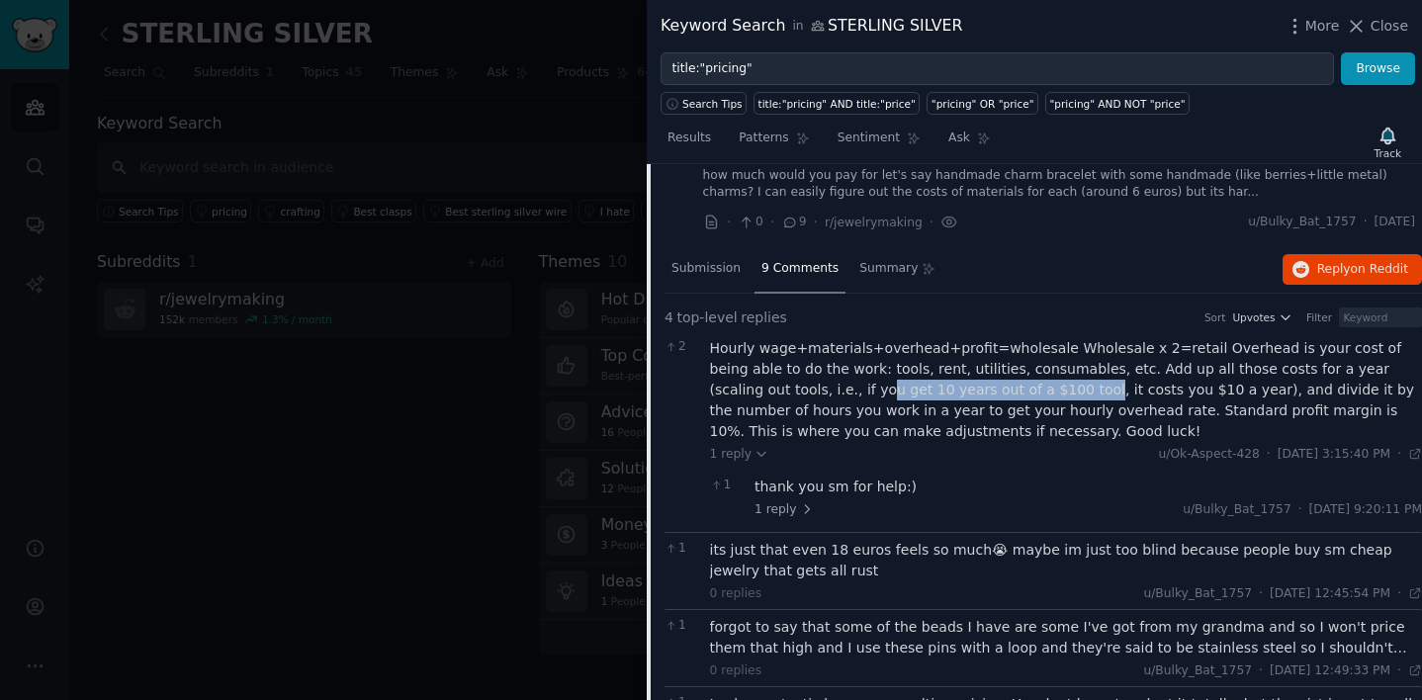
drag, startPoint x: 722, startPoint y: 396, endPoint x: 932, endPoint y: 392, distance: 209.7
click at [932, 392] on div "Hourly wage+materials+overhead+profit=wholesale Wholesale x 2=retail Overhead i…" at bounding box center [1066, 390] width 713 height 104
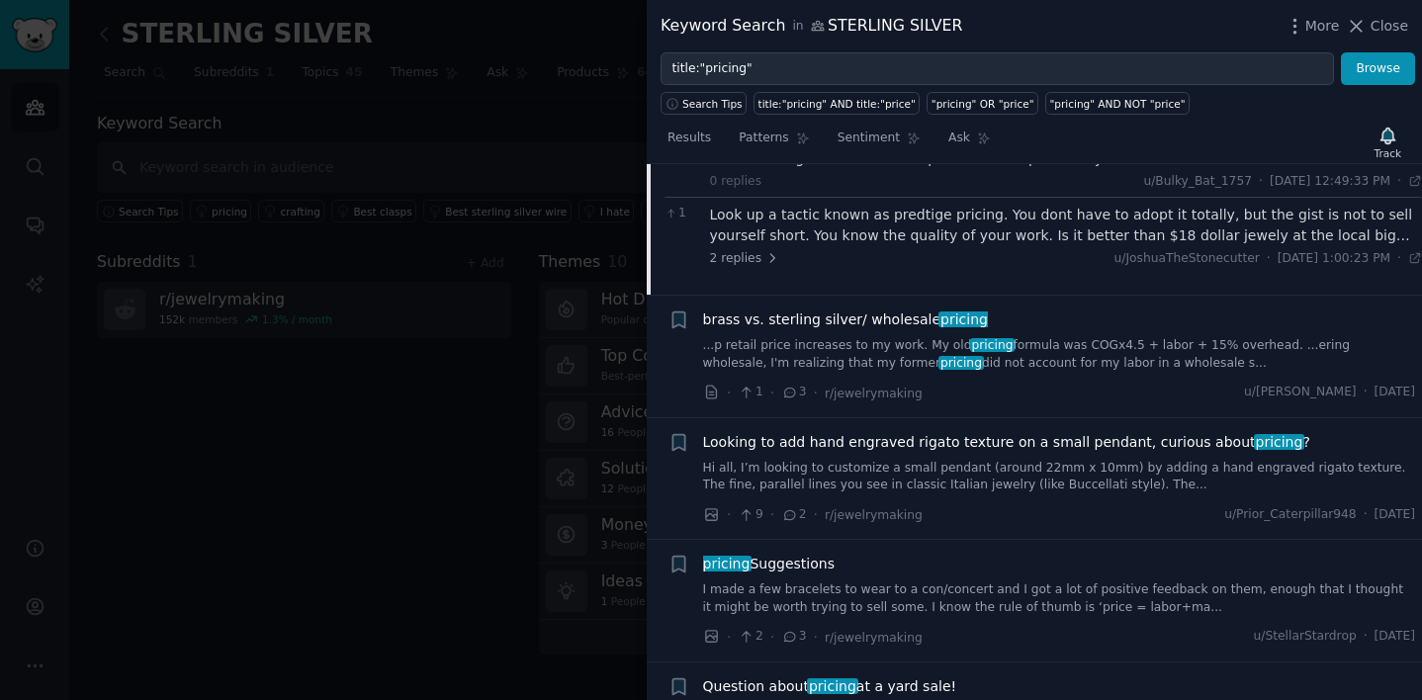
scroll to position [562, 0]
click at [492, 313] on div at bounding box center [711, 350] width 1422 height 700
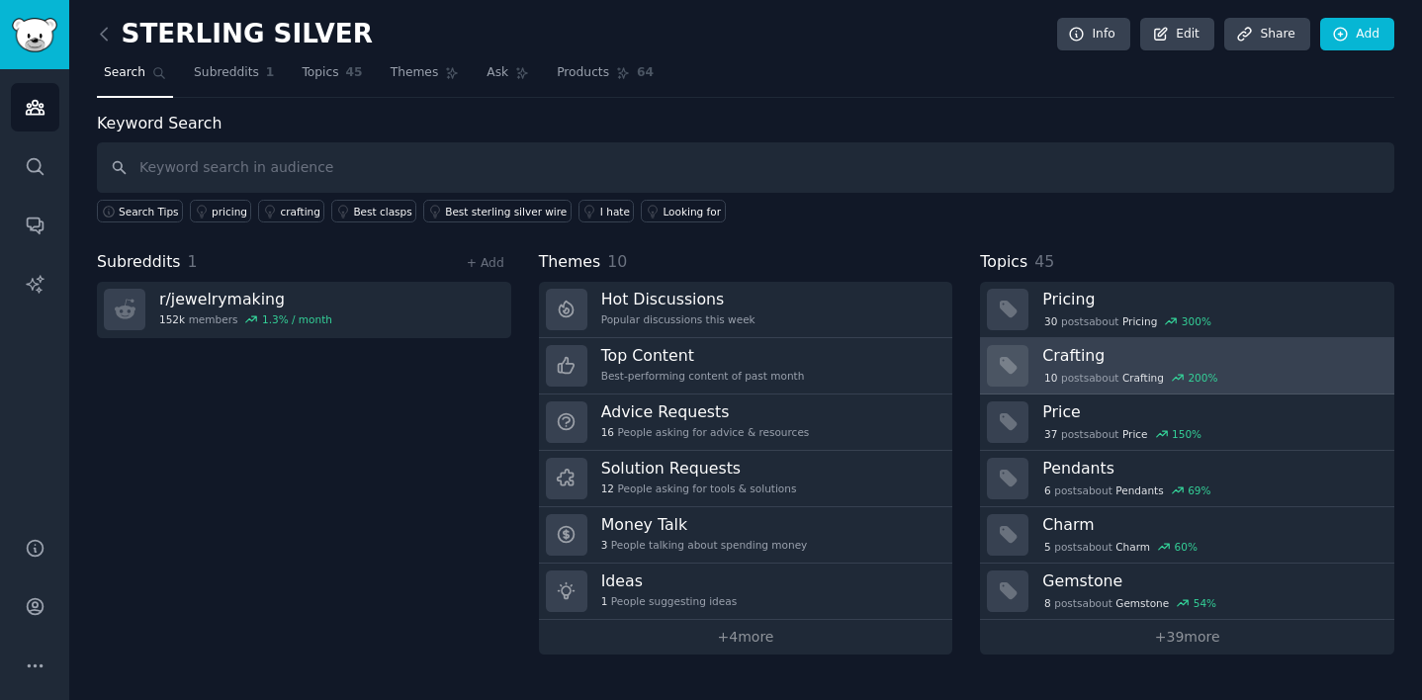
click at [1130, 376] on span "Crafting" at bounding box center [1144, 378] width 42 height 14
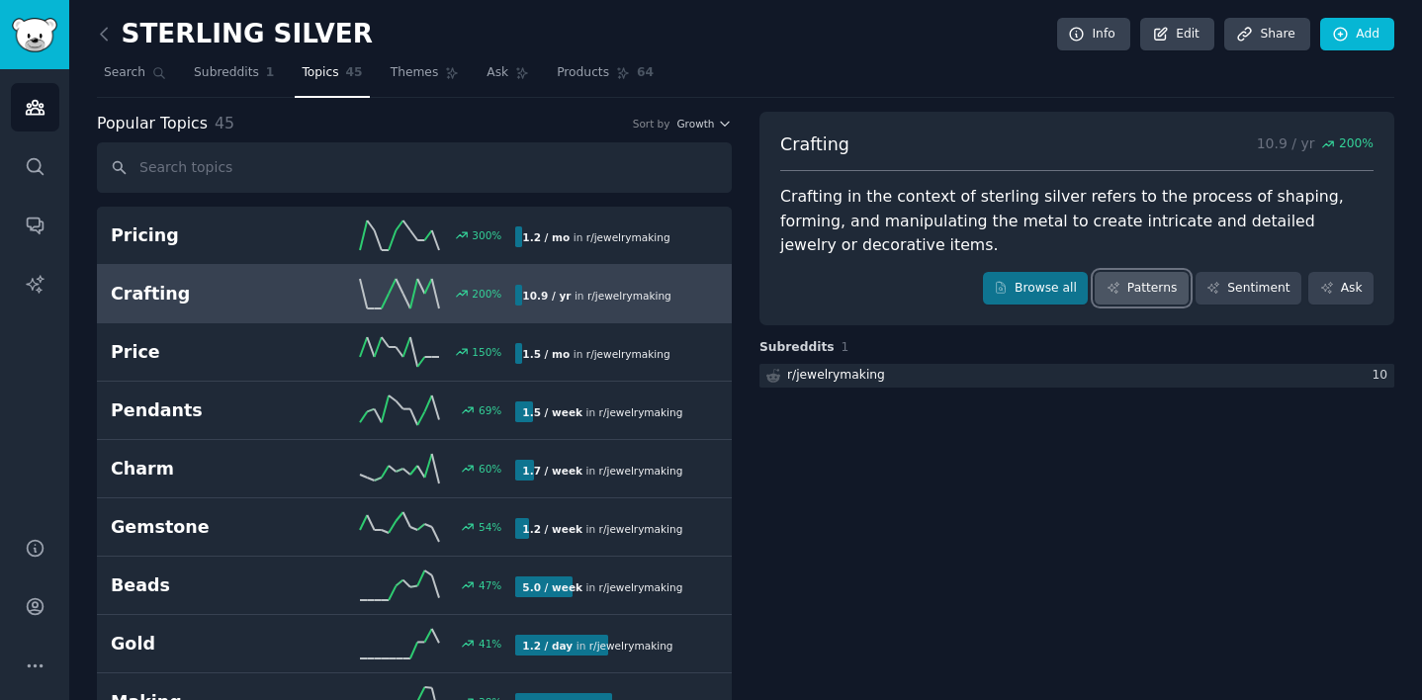
click at [1147, 291] on link "Patterns" at bounding box center [1141, 289] width 93 height 34
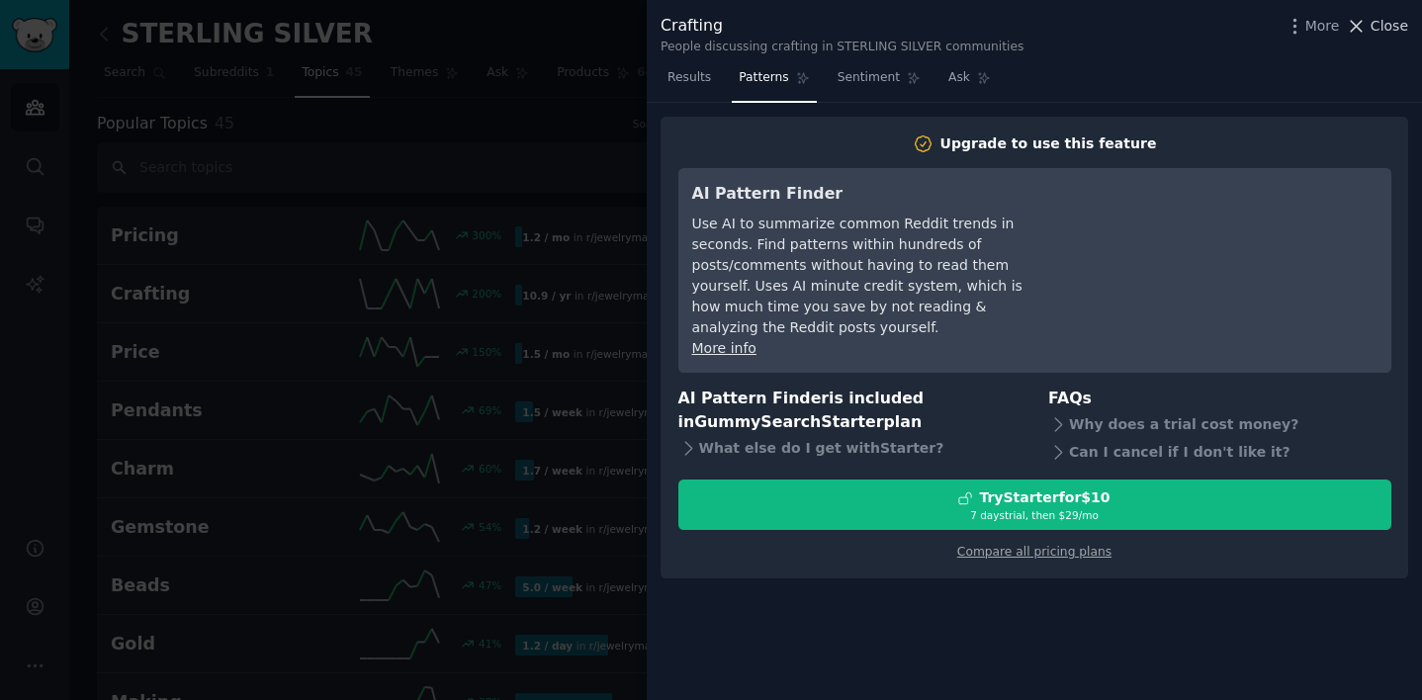
click at [1367, 27] on icon at bounding box center [1356, 26] width 21 height 21
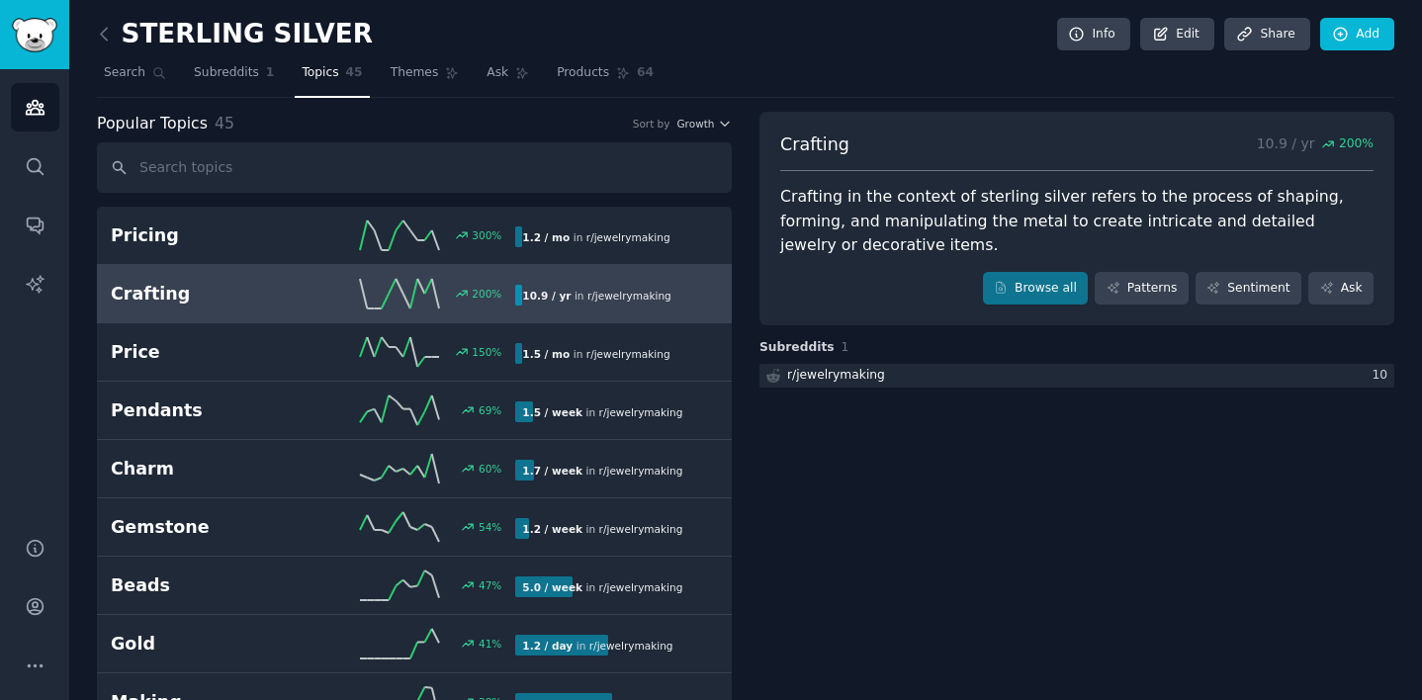
click at [602, 299] on span "r/ jewelrymaking" at bounding box center [630, 296] width 84 height 12
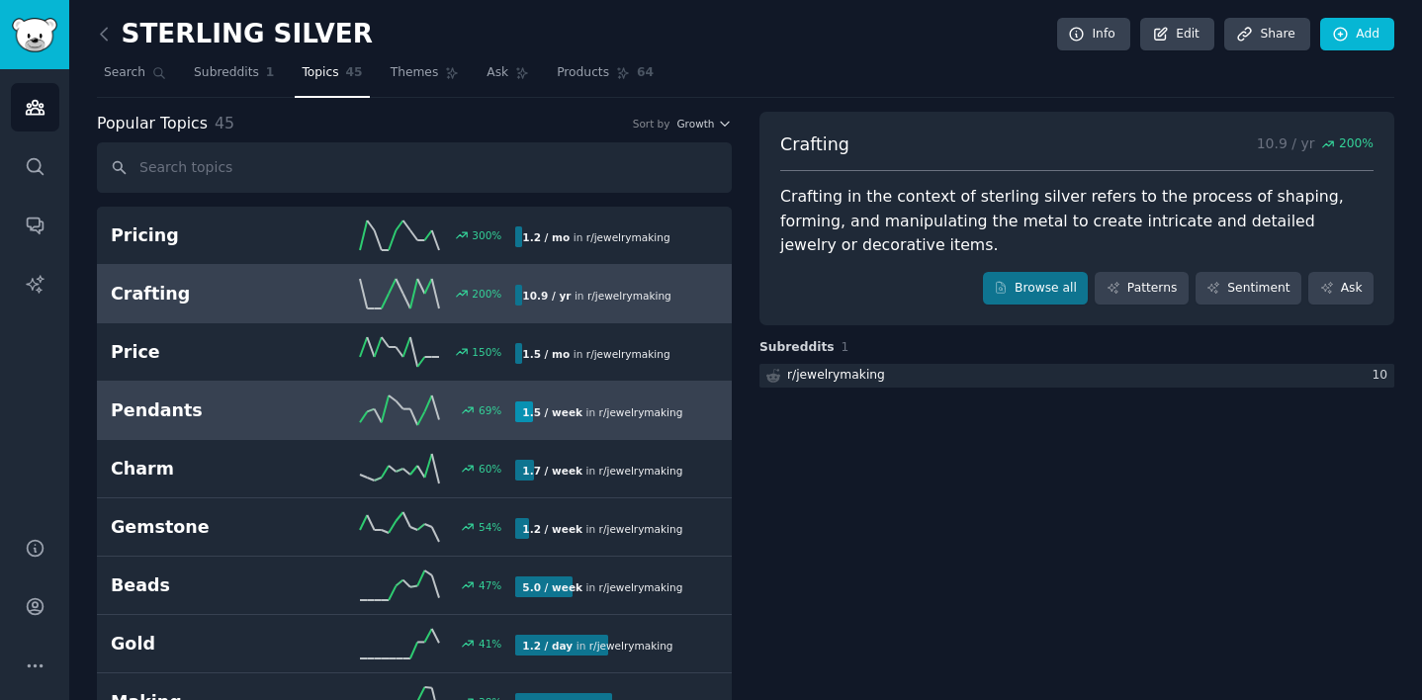
click at [470, 429] on link "Pendants 69 % 1.5 / week in r/ jewelrymaking 69% increase in mentions recently" at bounding box center [414, 411] width 635 height 58
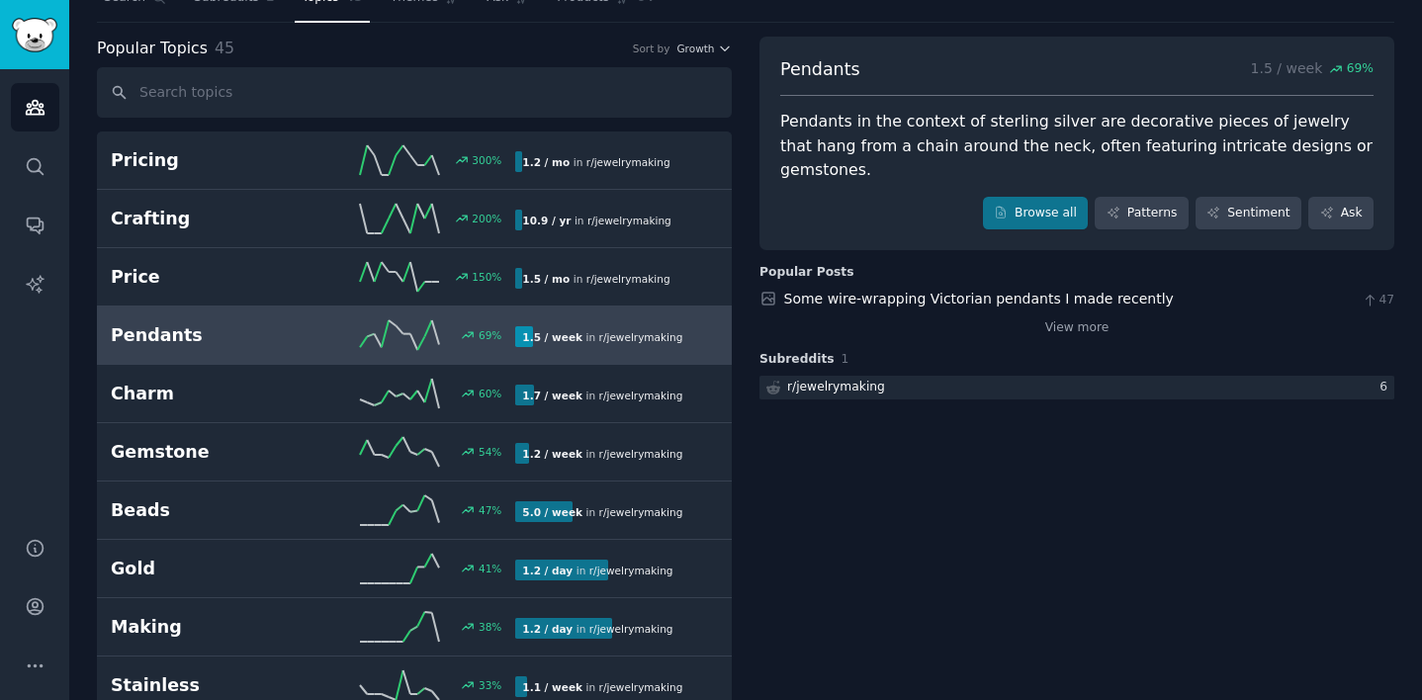
scroll to position [77, 0]
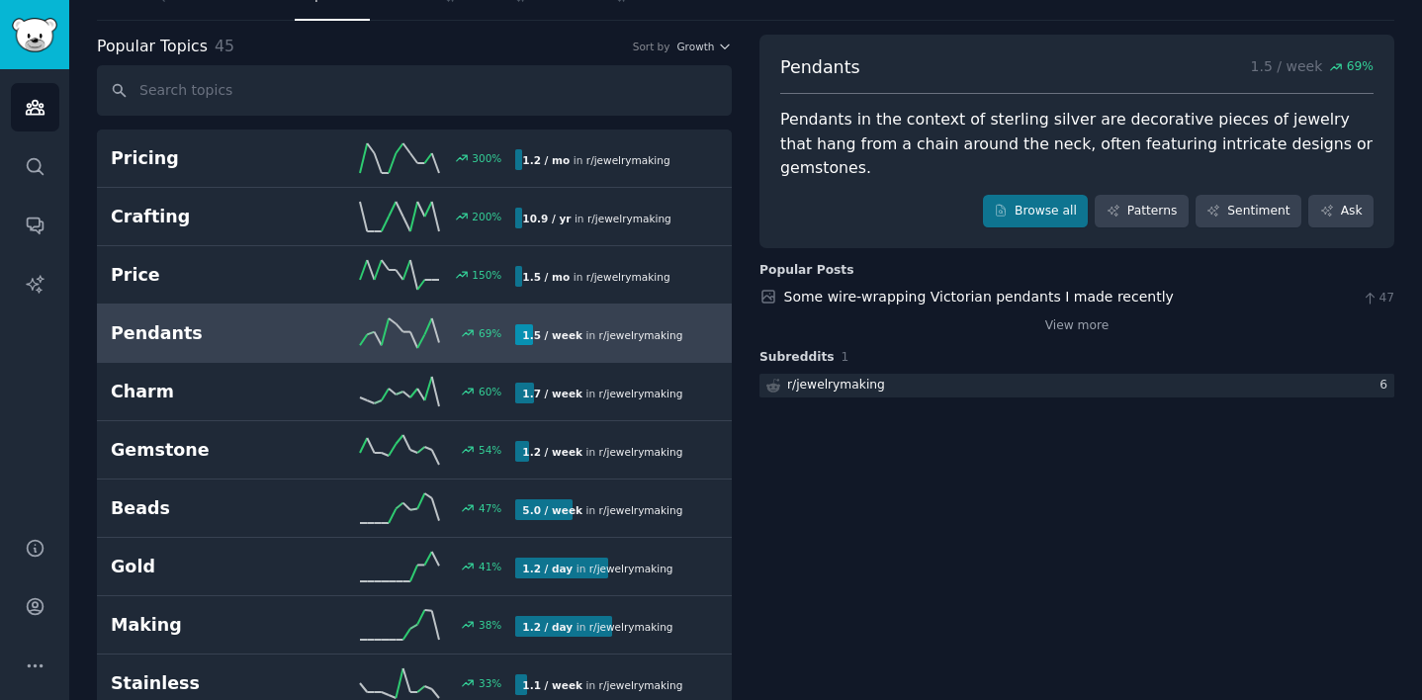
click at [165, 323] on h2 "Pendants" at bounding box center [212, 333] width 203 height 25
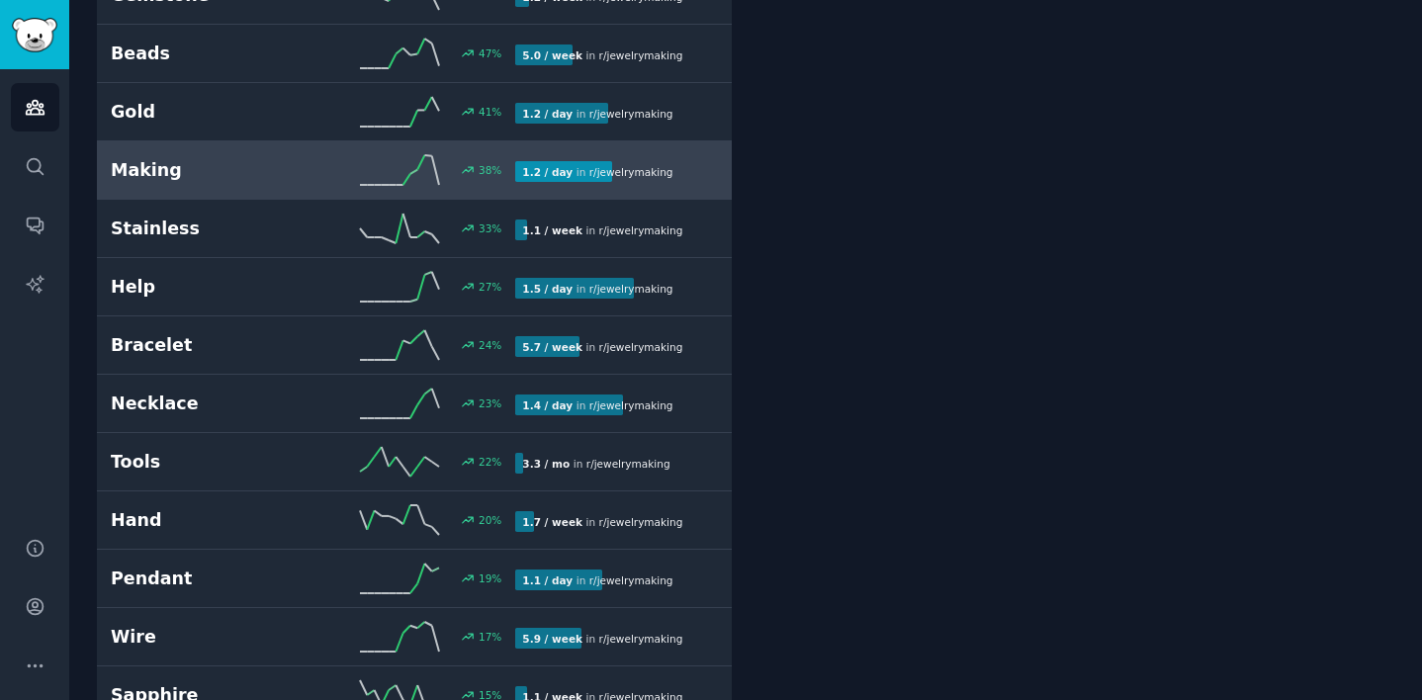
scroll to position [547, 0]
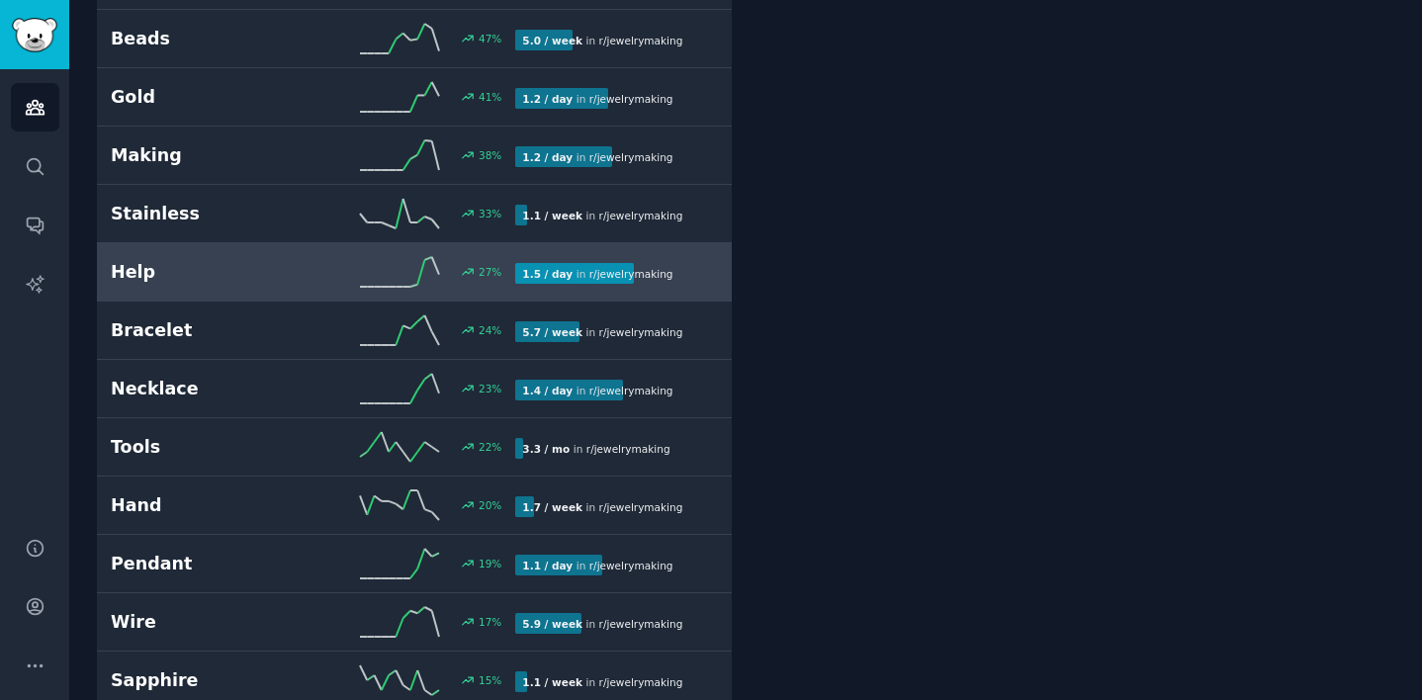
click at [205, 274] on h2 "Help" at bounding box center [212, 272] width 203 height 25
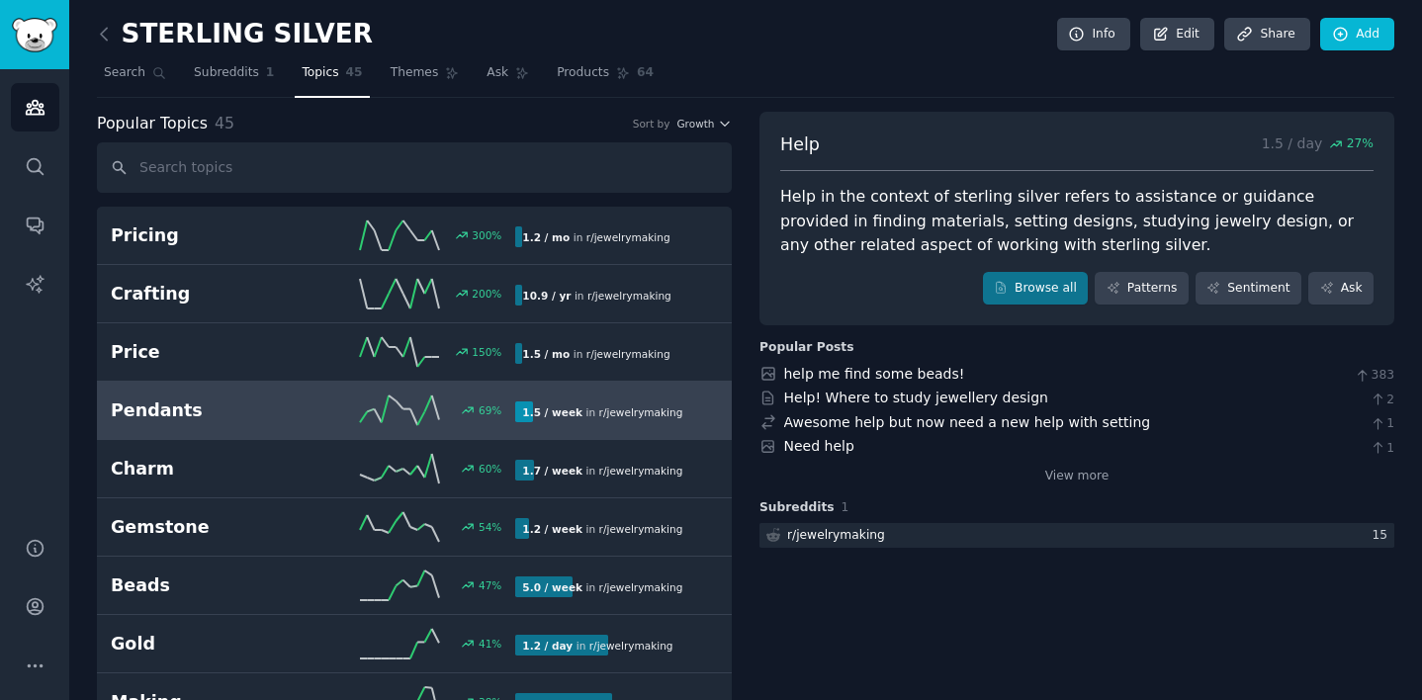
click at [204, 407] on h2 "Pendants" at bounding box center [212, 411] width 203 height 25
